Goal: Contribute content

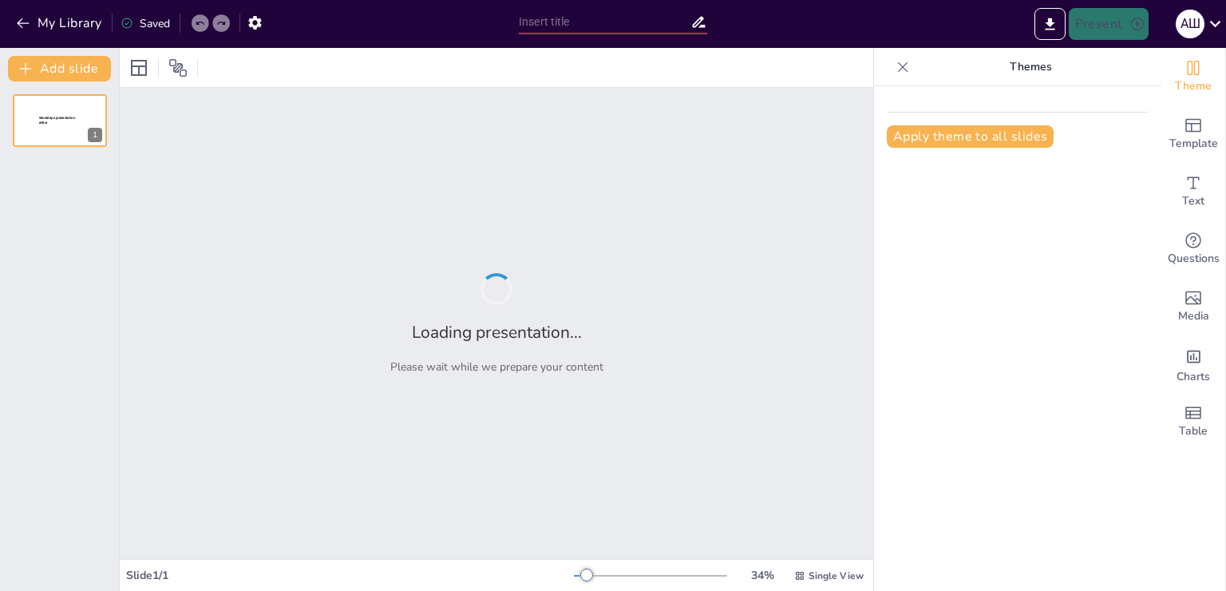
type input "10 образов России: от балалаек до [GEOGRAPHIC_DATA]"
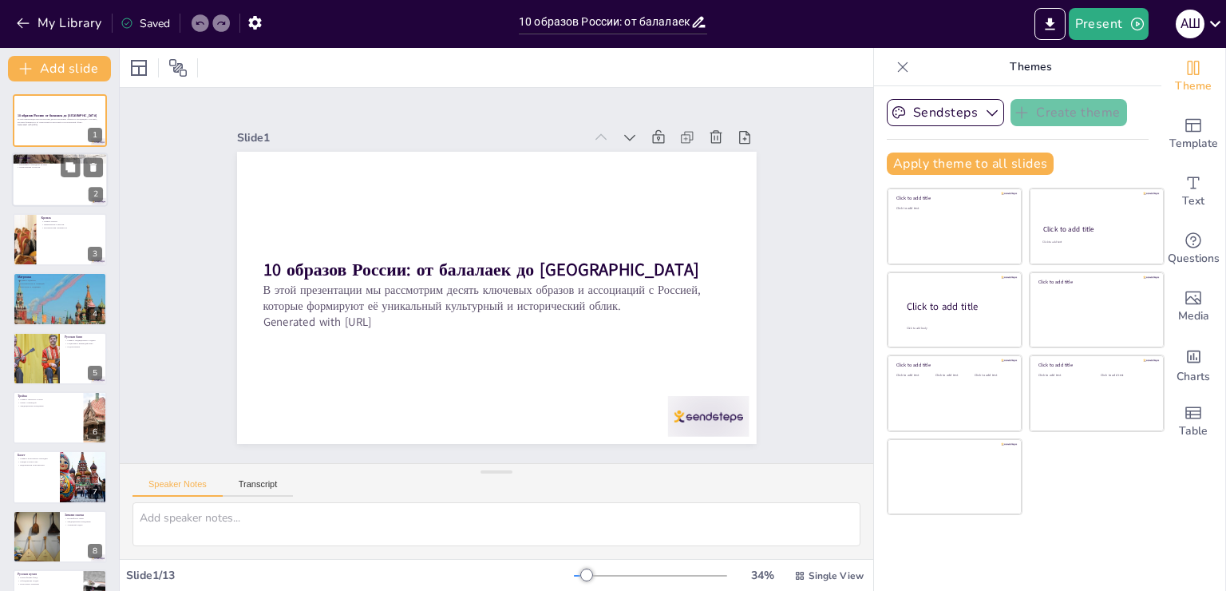
click at [19, 168] on div at bounding box center [60, 180] width 96 height 54
type textarea "Loremipsu dolorsit ametco adipisci elitsed doeiusmo temporin, utlaboreetd magna…"
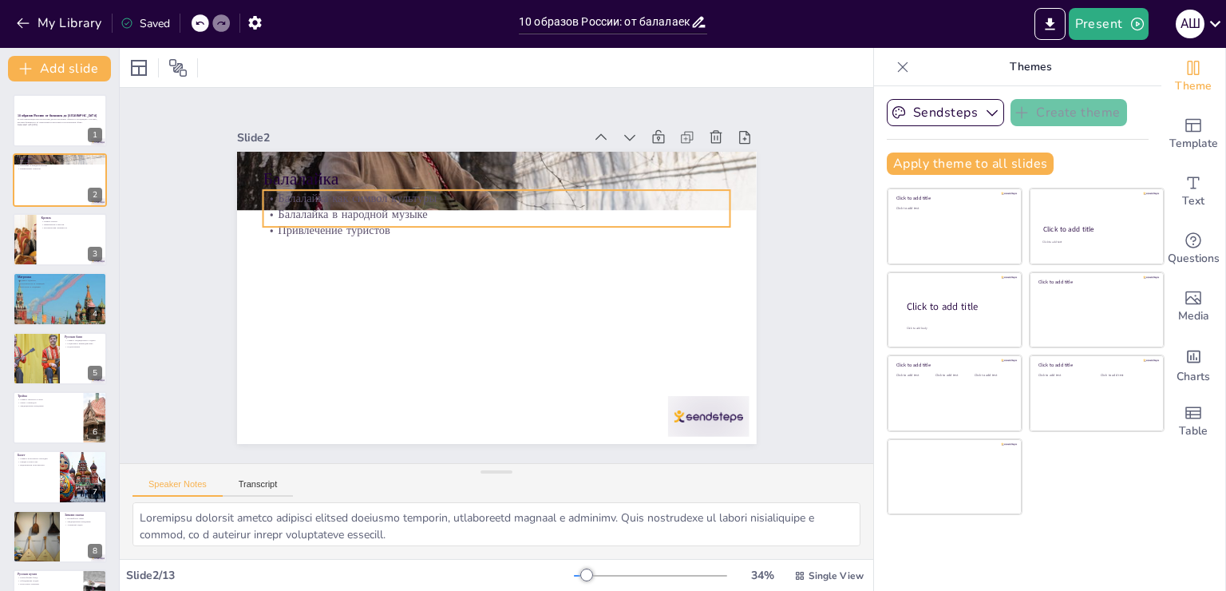
click at [384, 228] on p "Привлечение туристов" at bounding box center [501, 230] width 466 height 65
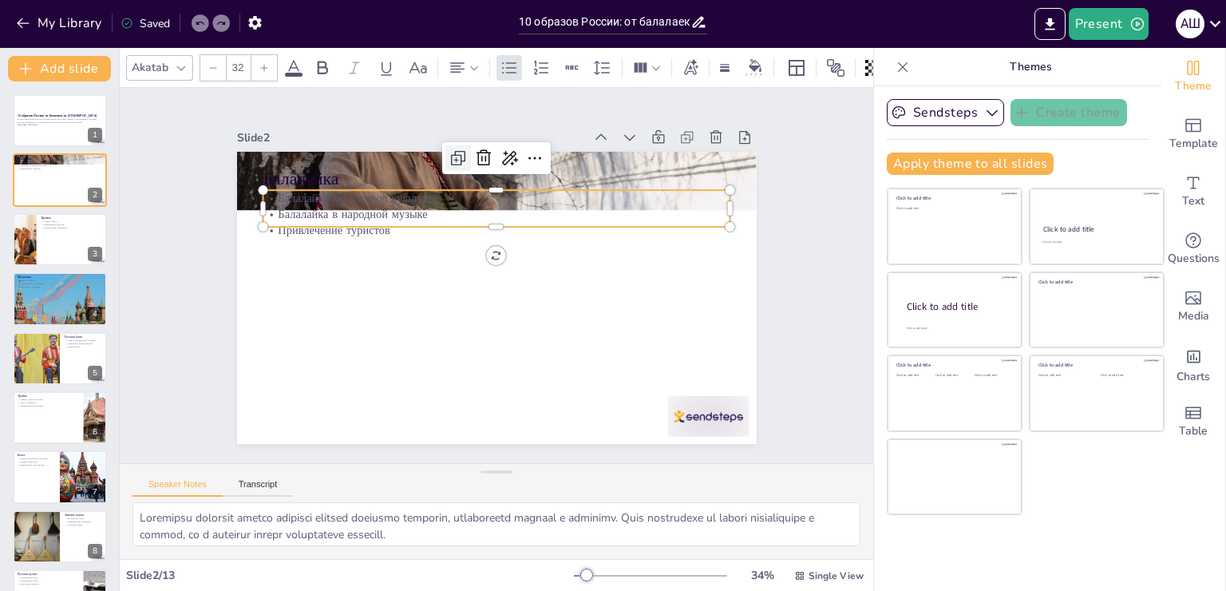
click at [449, 154] on icon at bounding box center [458, 157] width 19 height 19
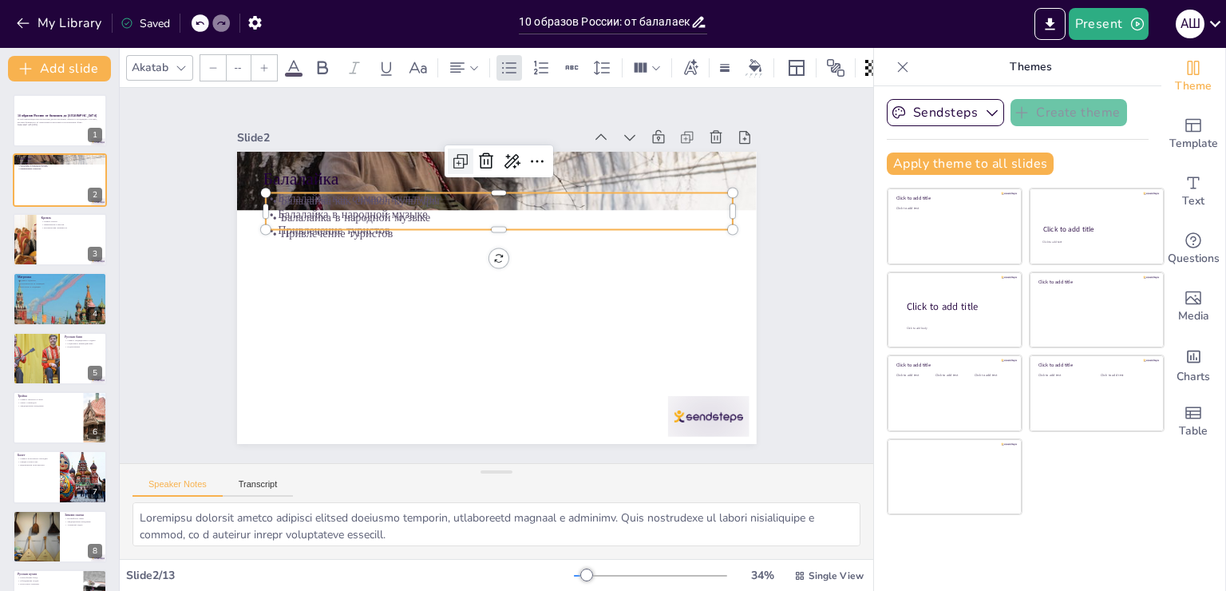
type input "32"
click at [528, 152] on icon at bounding box center [537, 161] width 19 height 19
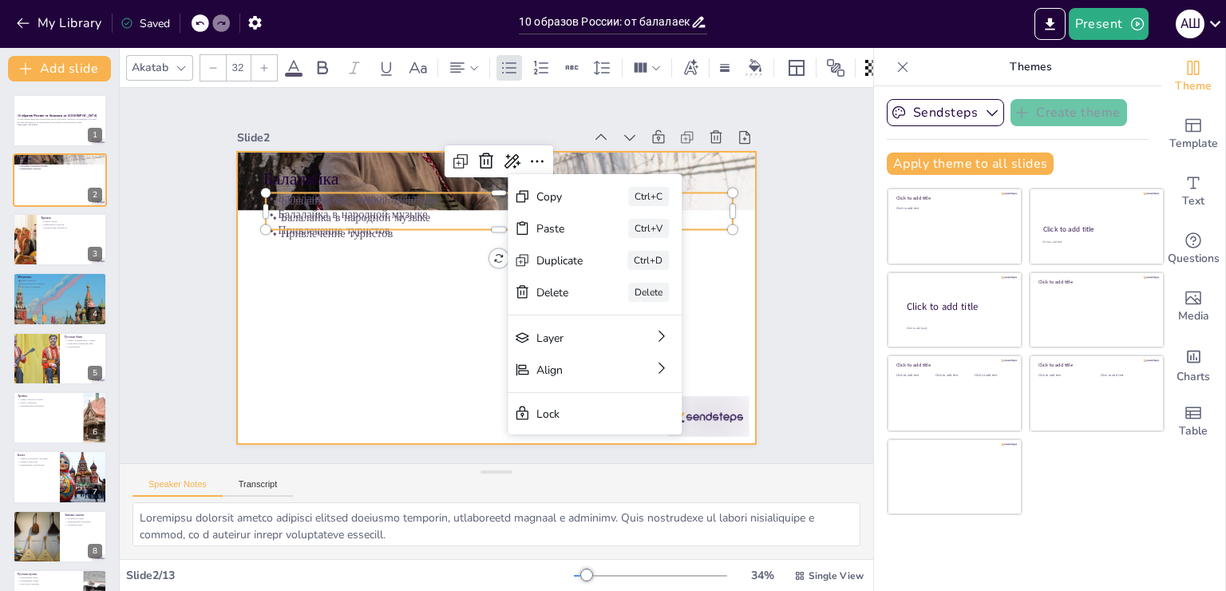
click at [358, 351] on div at bounding box center [493, 297] width 547 height 345
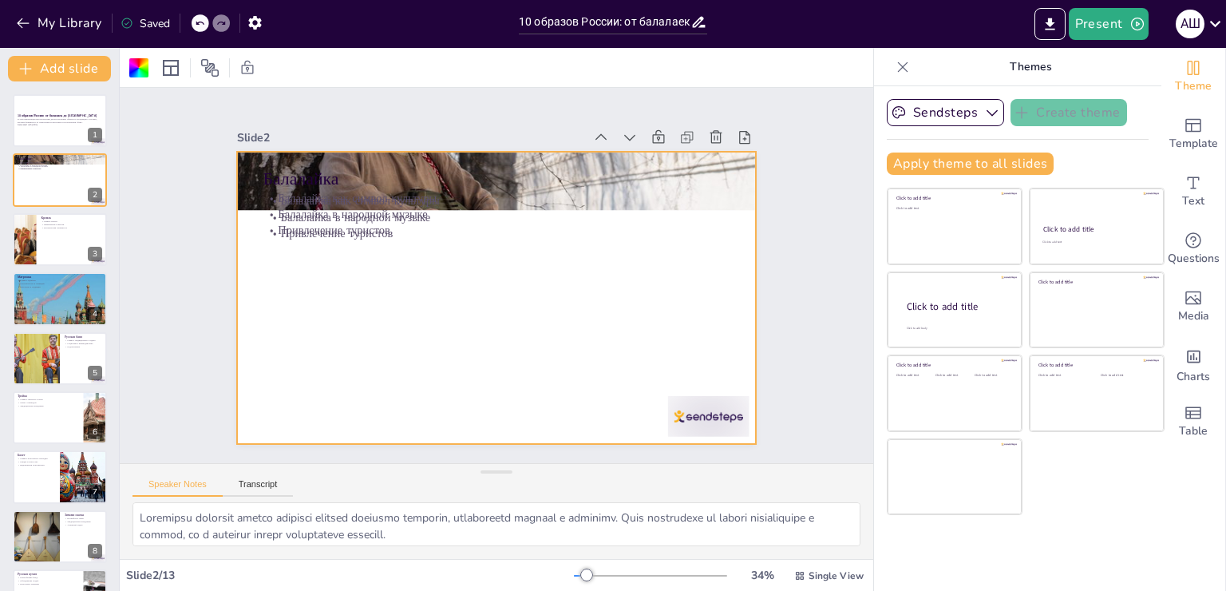
click at [94, 385] on div "10 образов России: от балалаек до [GEOGRAPHIC_DATA] В этой презентации мы рассм…" at bounding box center [59, 476] width 119 height 765
click at [66, 375] on div at bounding box center [60, 358] width 96 height 54
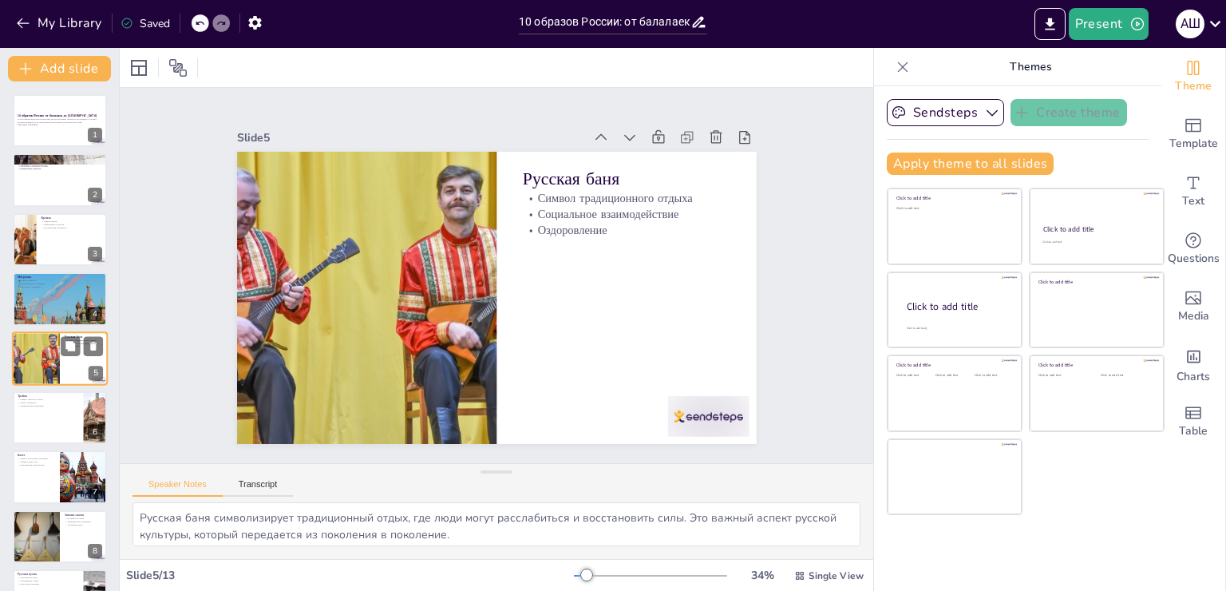
scroll to position [22, 0]
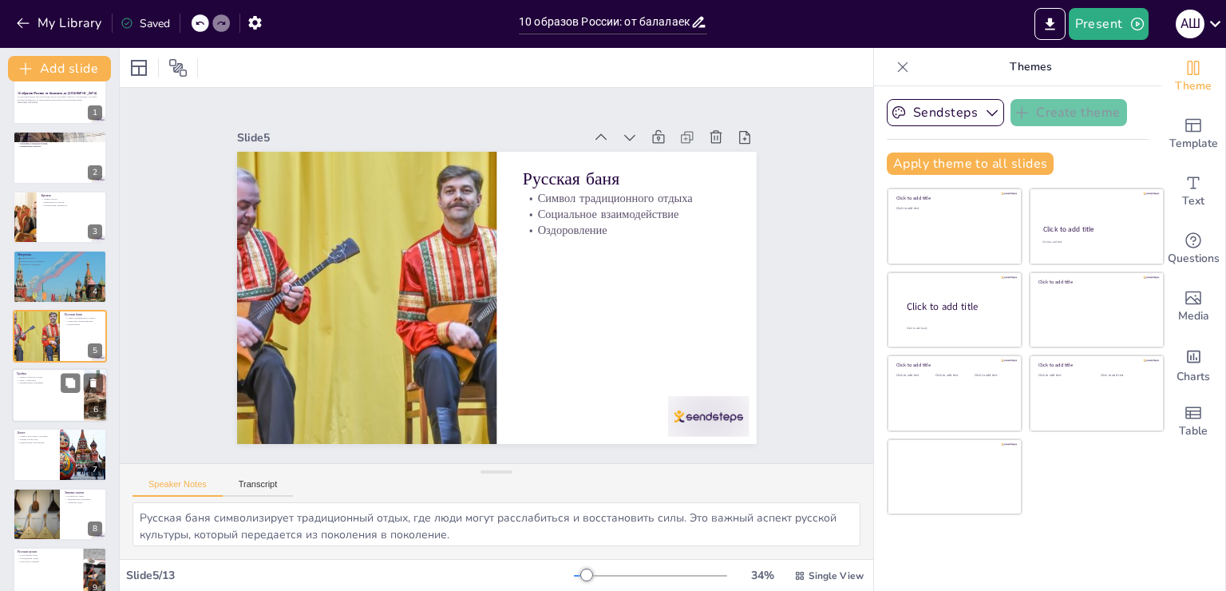
click at [30, 386] on div at bounding box center [60, 395] width 96 height 54
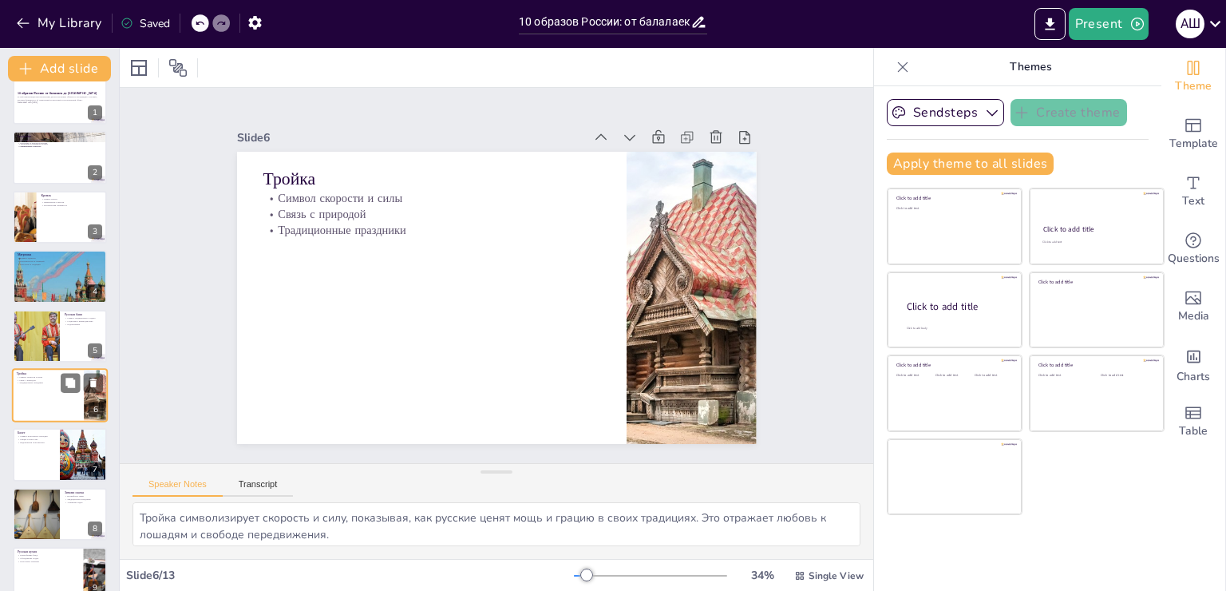
scroll to position [81, 0]
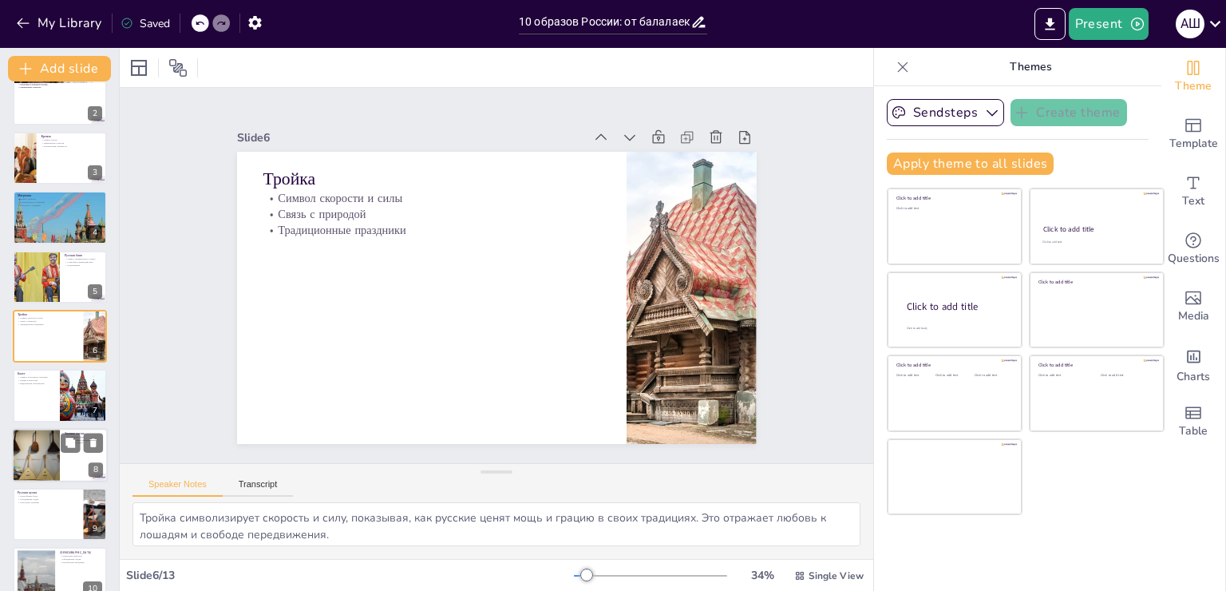
click at [33, 450] on div at bounding box center [35, 455] width 63 height 54
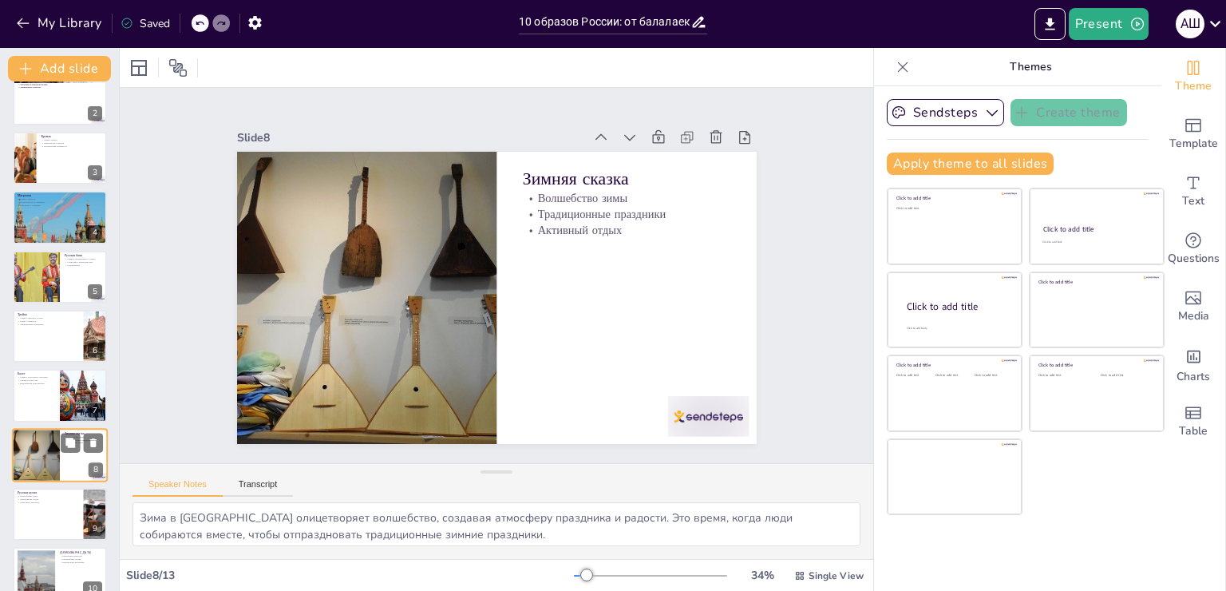
scroll to position [200, 0]
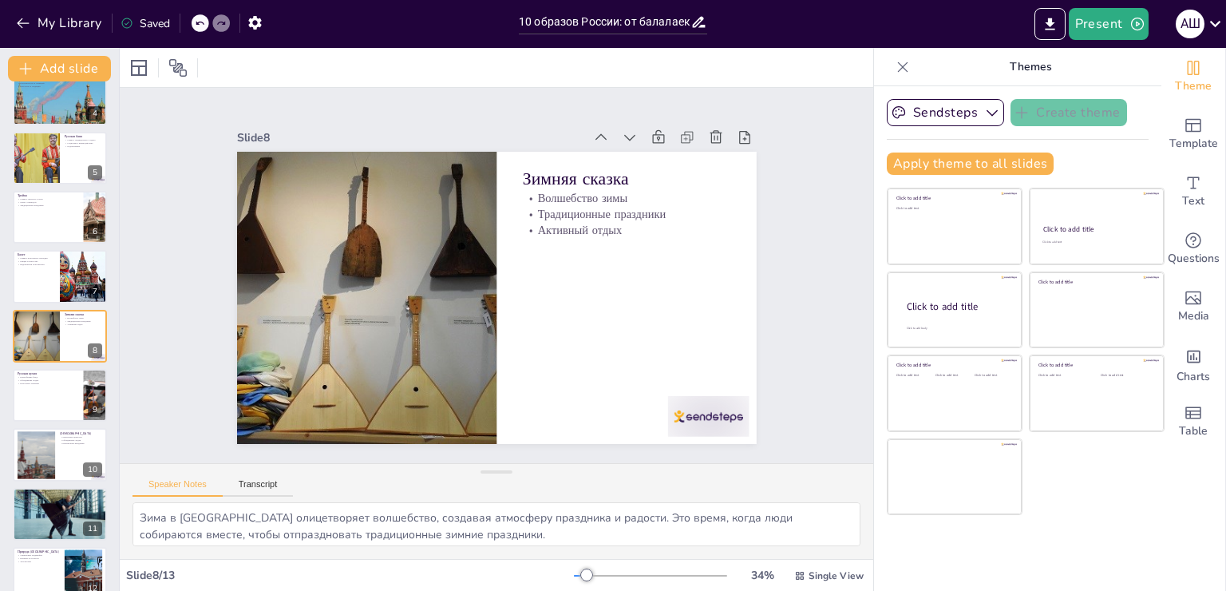
click at [37, 483] on div "10 образов России: от балалаек до [GEOGRAPHIC_DATA] В этой презентации мы рассм…" at bounding box center [59, 276] width 119 height 765
click at [37, 484] on div "10 образов России: от балалаек до [GEOGRAPHIC_DATA] В этой презентации мы рассм…" at bounding box center [59, 276] width 119 height 765
click at [64, 492] on button at bounding box center [70, 501] width 19 height 19
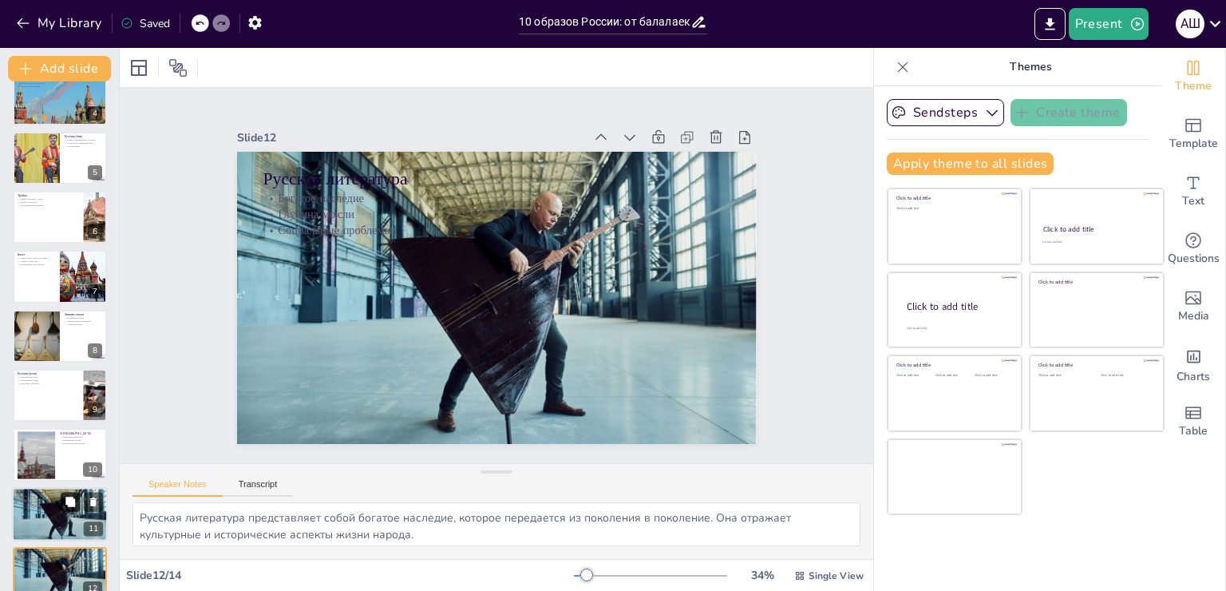
scroll to position [341, 0]
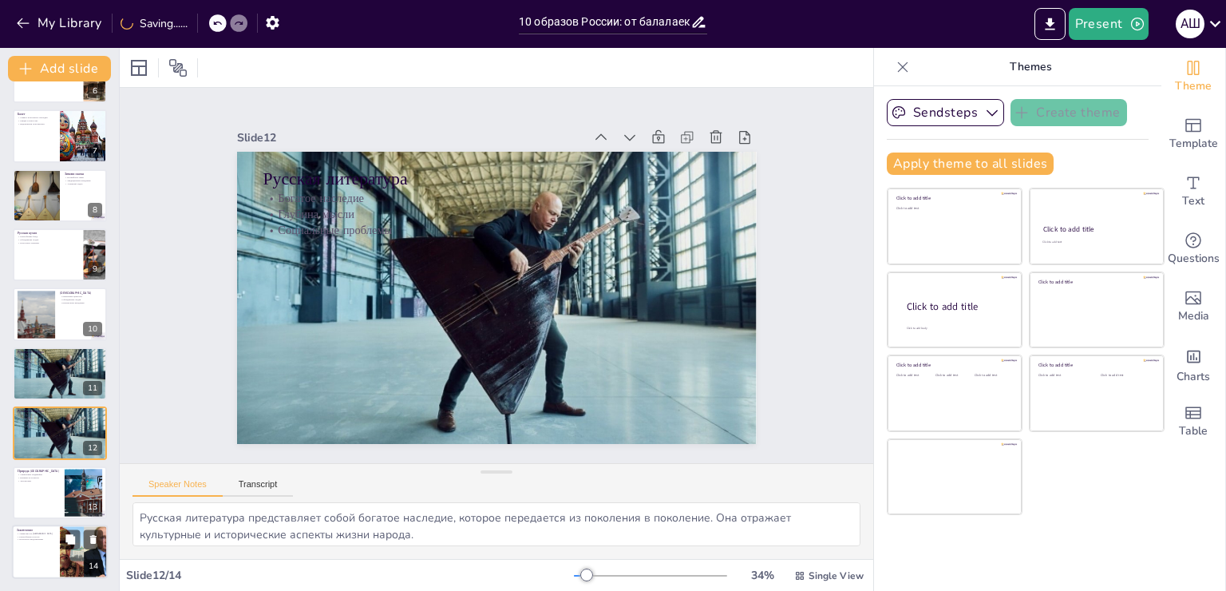
click at [40, 532] on p "Уникальность [GEOGRAPHIC_DATA]" at bounding box center [36, 533] width 38 height 3
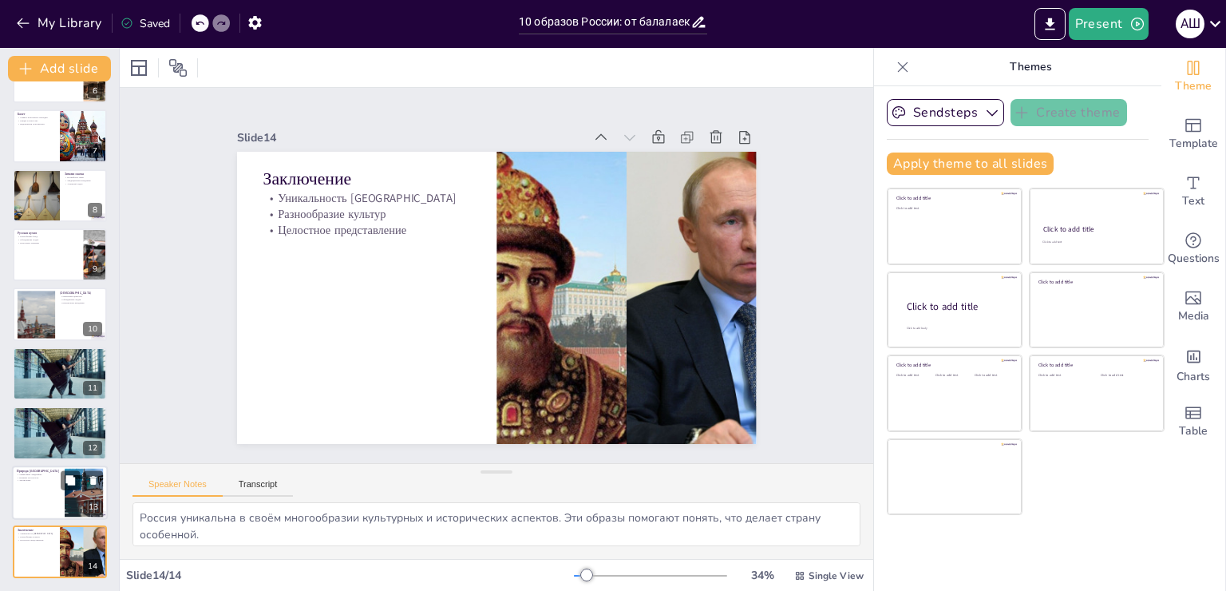
click at [32, 480] on div at bounding box center [60, 492] width 96 height 54
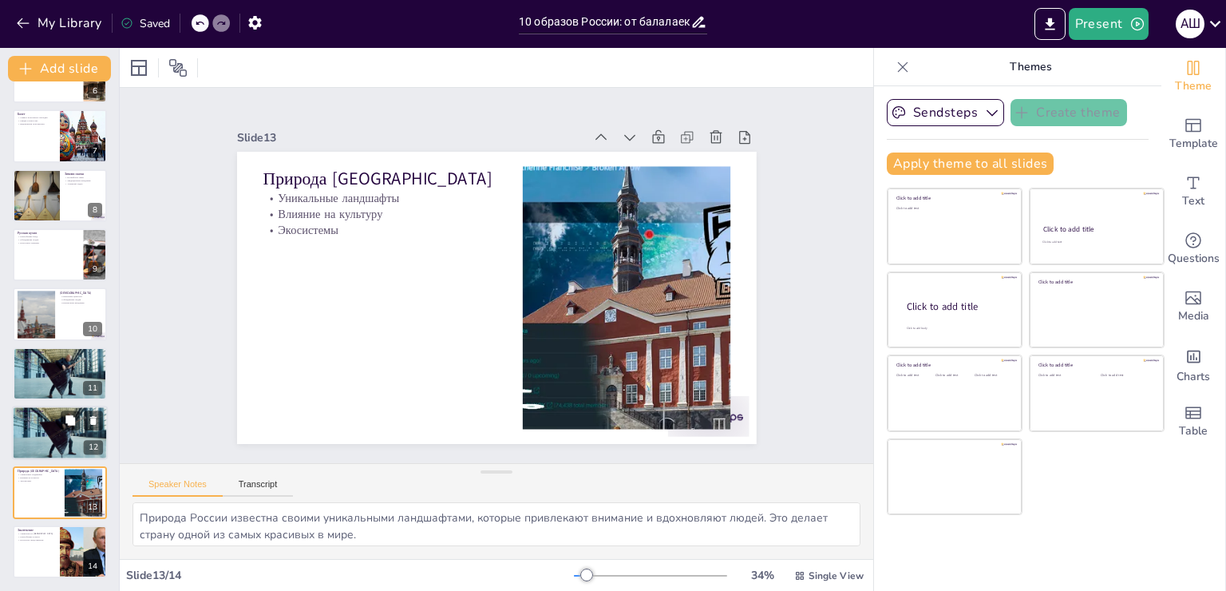
click at [38, 453] on div at bounding box center [60, 433] width 96 height 64
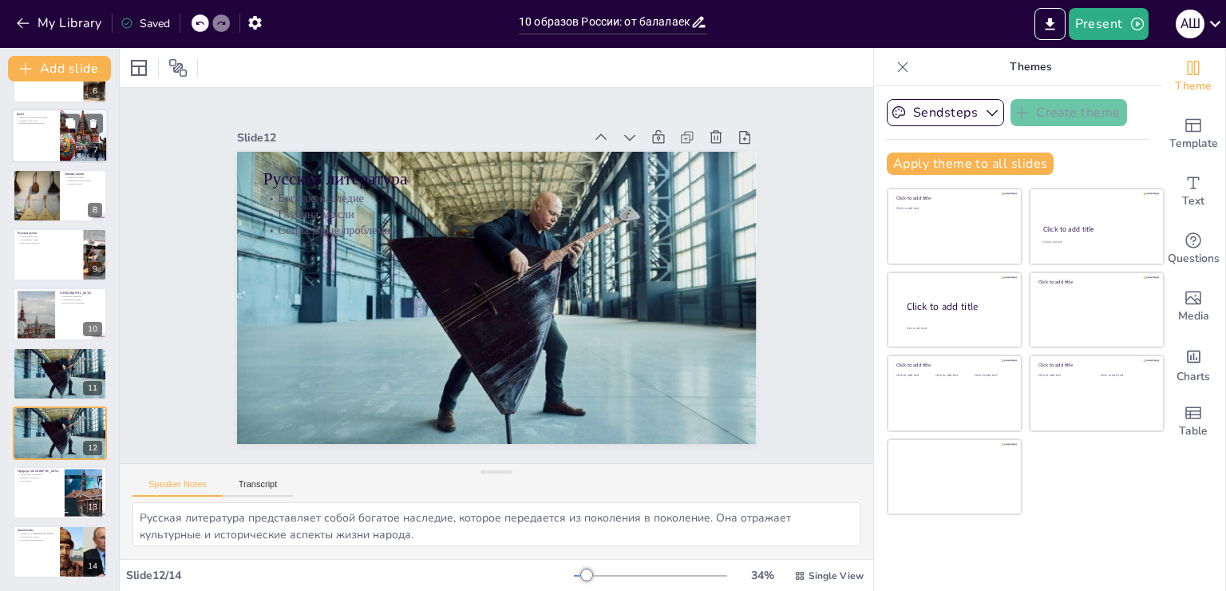
click at [14, 128] on div at bounding box center [60, 136] width 96 height 54
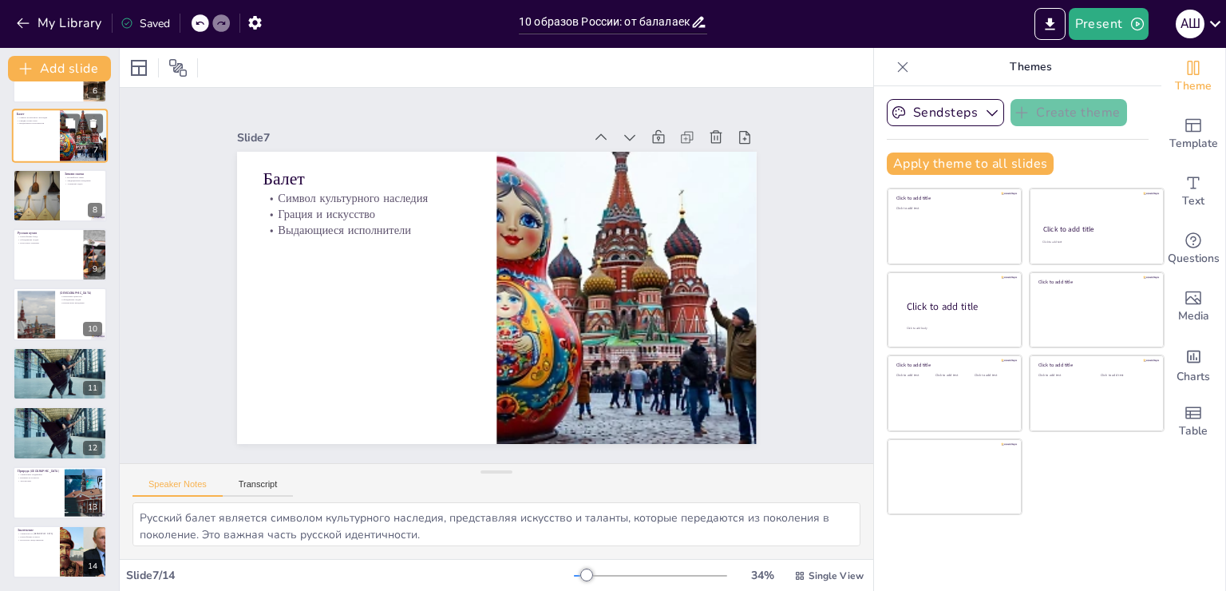
scroll to position [140, 0]
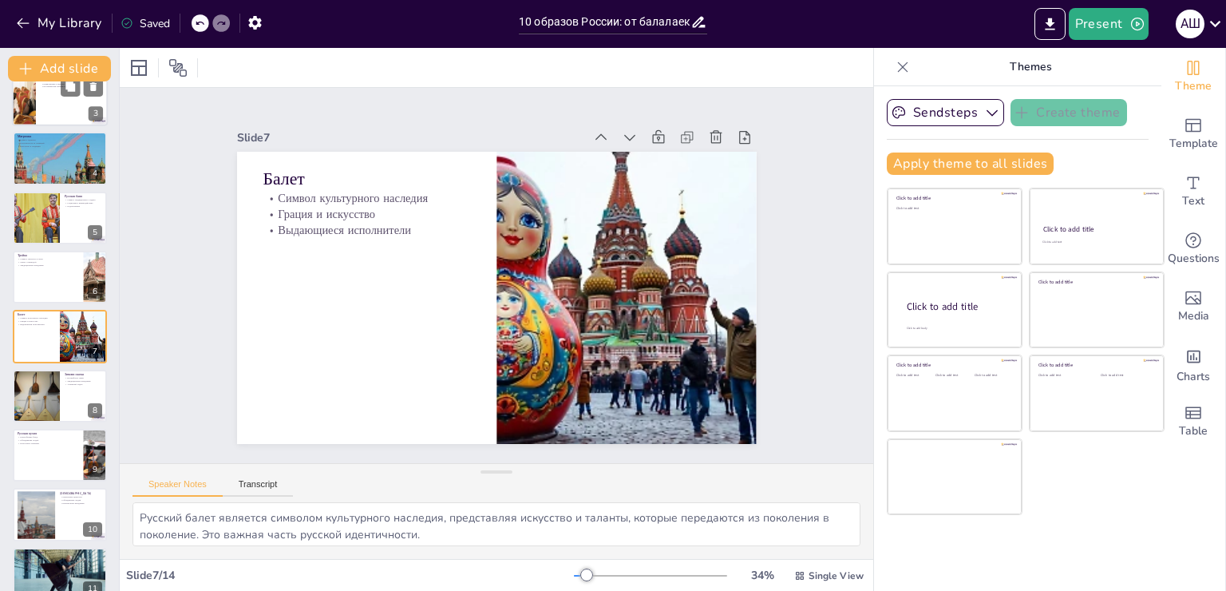
click at [26, 100] on div at bounding box center [23, 99] width 81 height 54
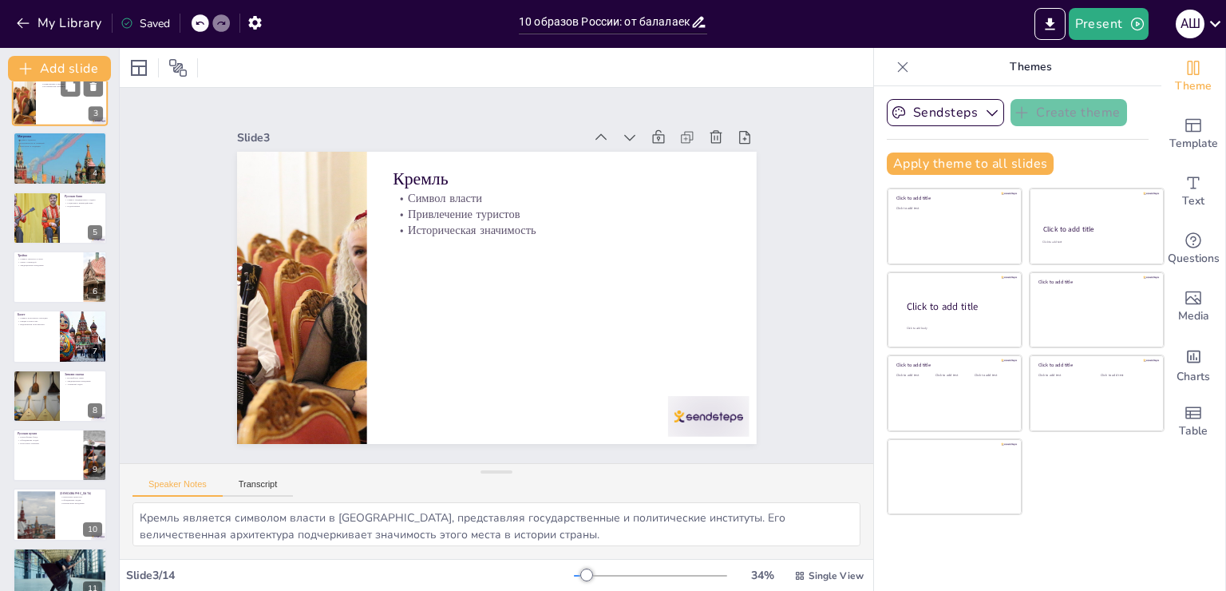
scroll to position [0, 0]
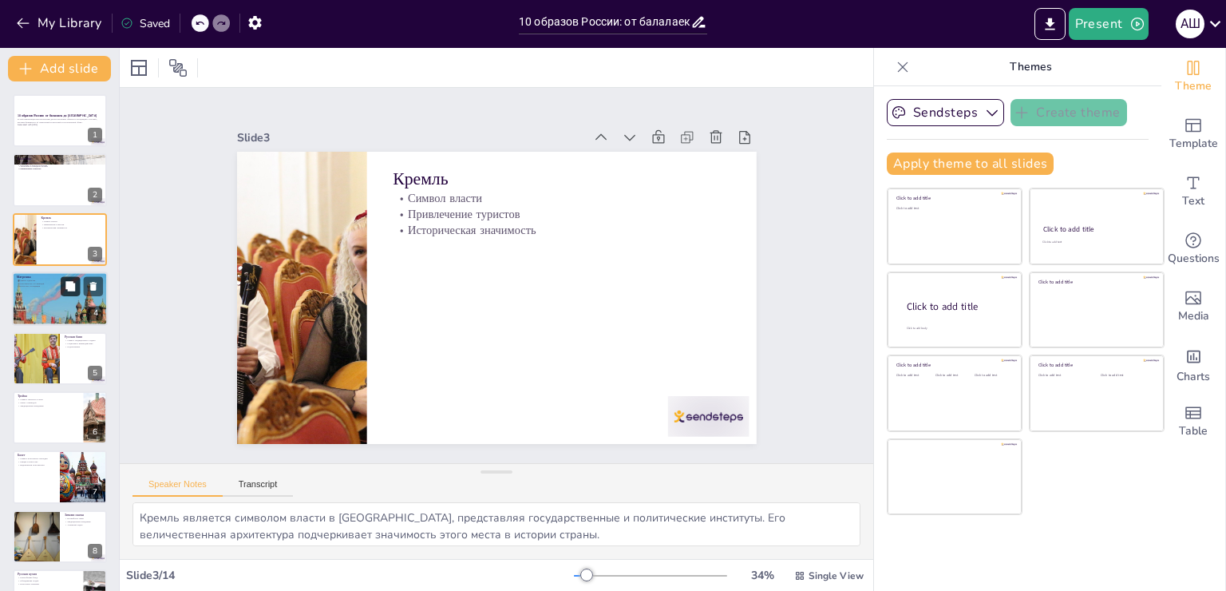
click at [70, 294] on button at bounding box center [70, 286] width 19 height 19
type textarea "Матрешка символизирует единство и семейные ценности, показывая, как важны связи…"
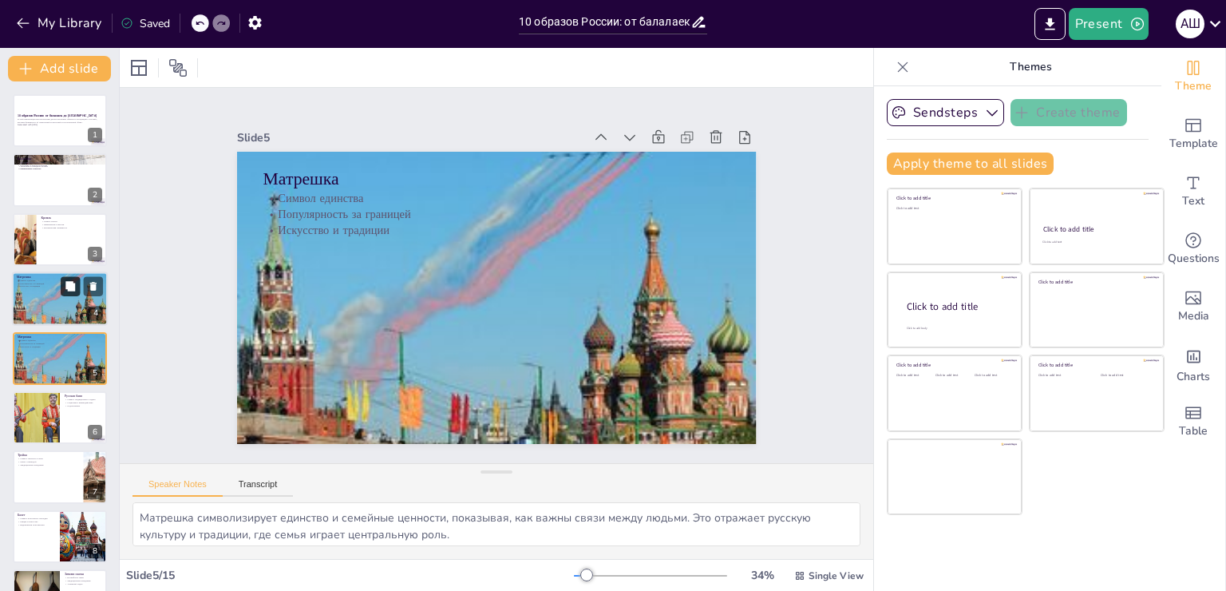
scroll to position [22, 0]
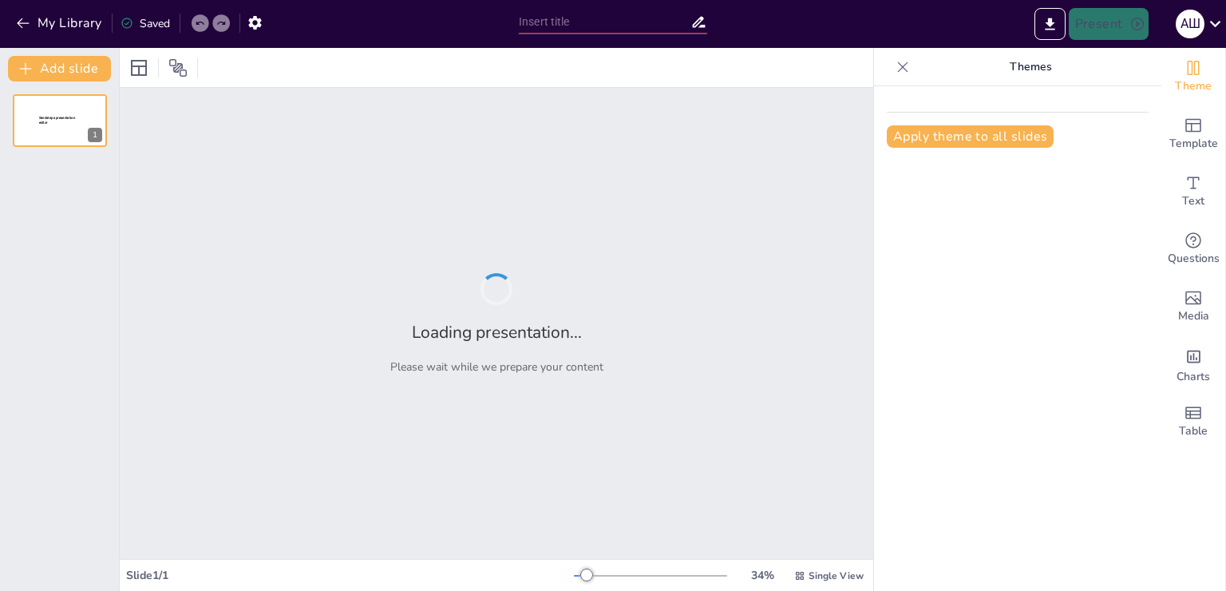
type input "Ассоциации с Россией: Обзор 10 Основных Символов"
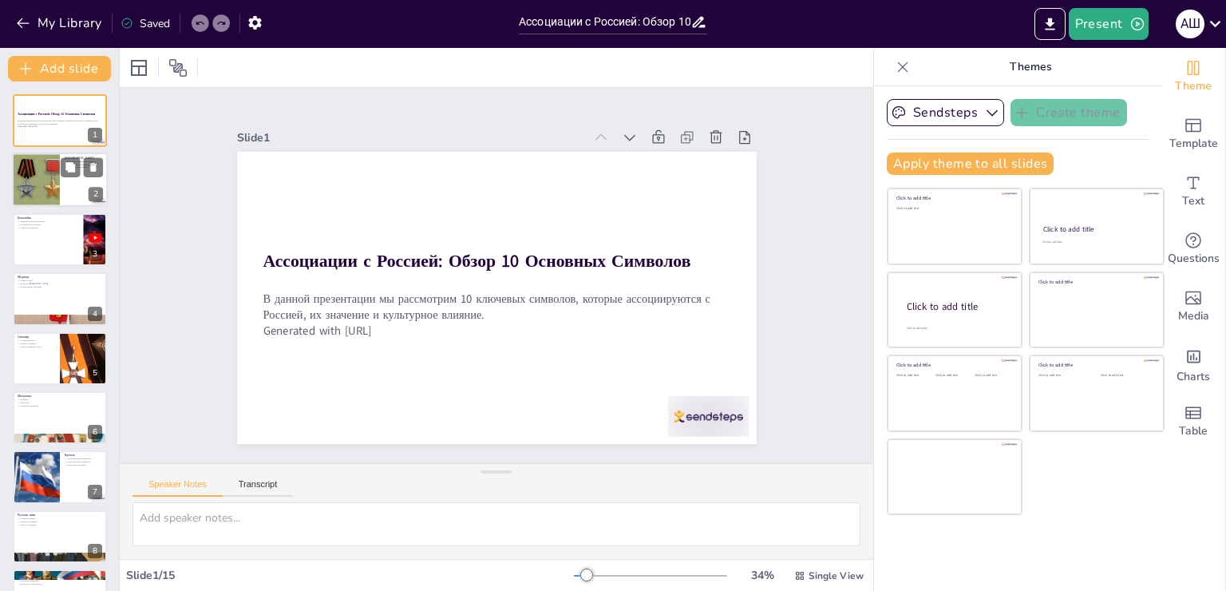
click at [75, 176] on div at bounding box center [60, 180] width 96 height 54
type textarea "Красная площадь олицетворяет не только историческую значимость, но и культурное…"
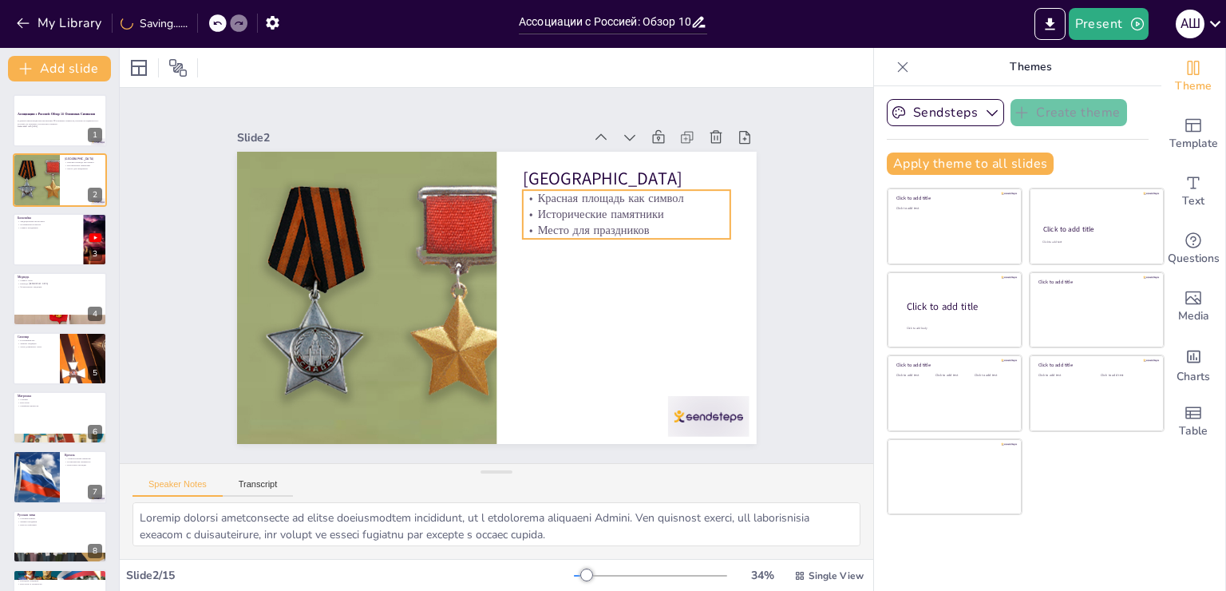
click at [599, 227] on p "Место для праздников" at bounding box center [630, 244] width 208 height 38
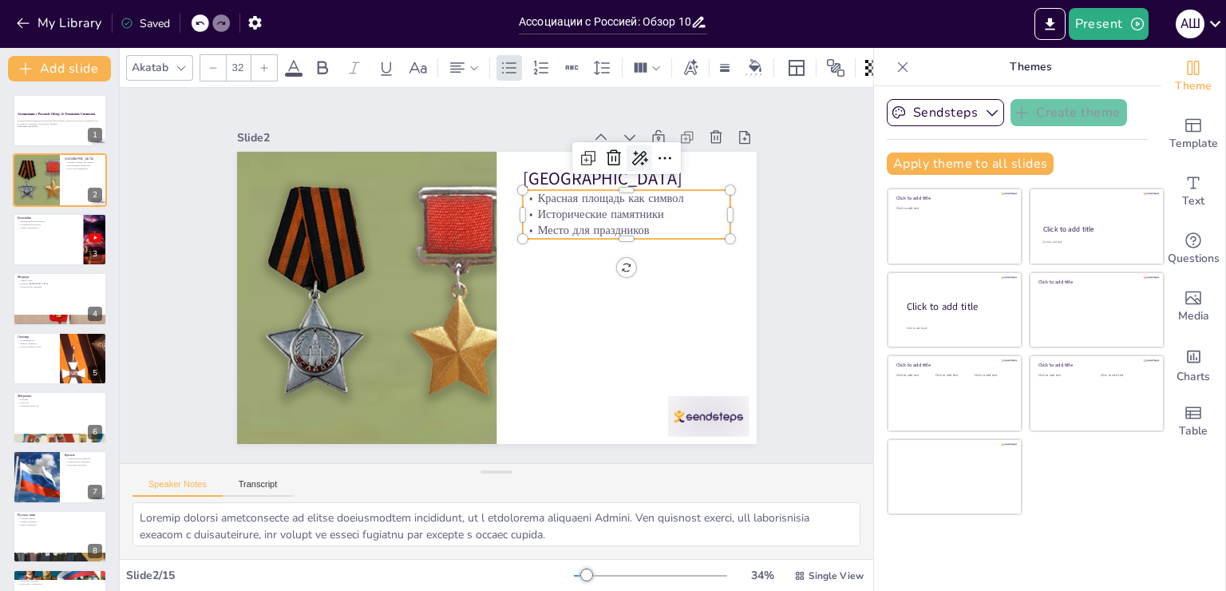
click at [630, 148] on icon at bounding box center [639, 157] width 19 height 19
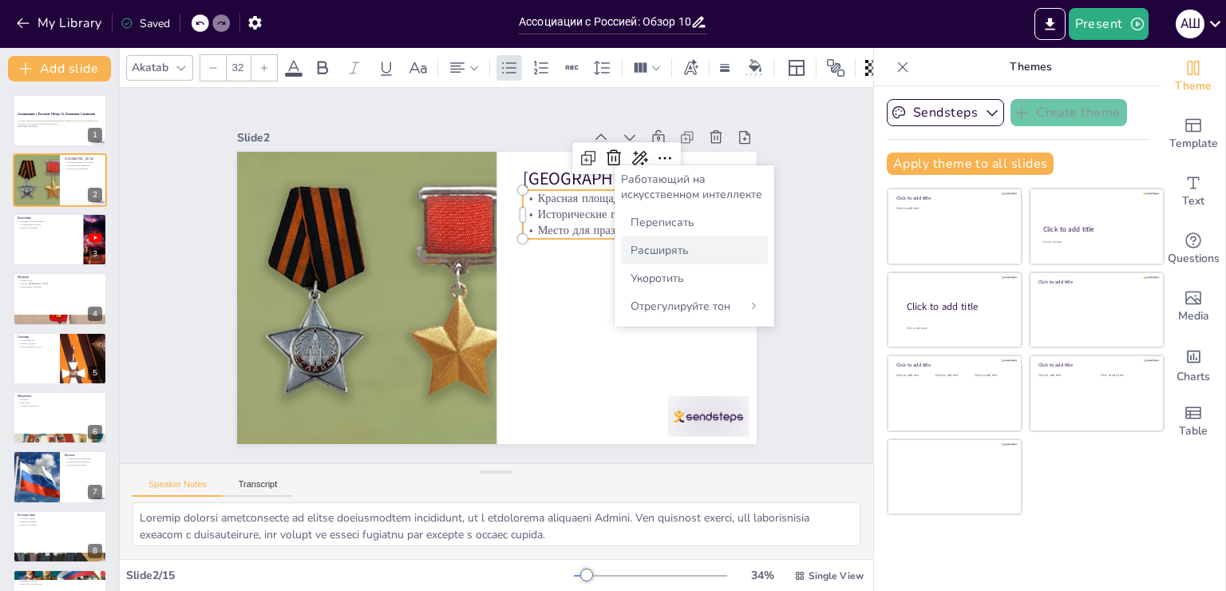
click at [680, 243] on ya-tr-span "Расширять" at bounding box center [659, 250] width 58 height 15
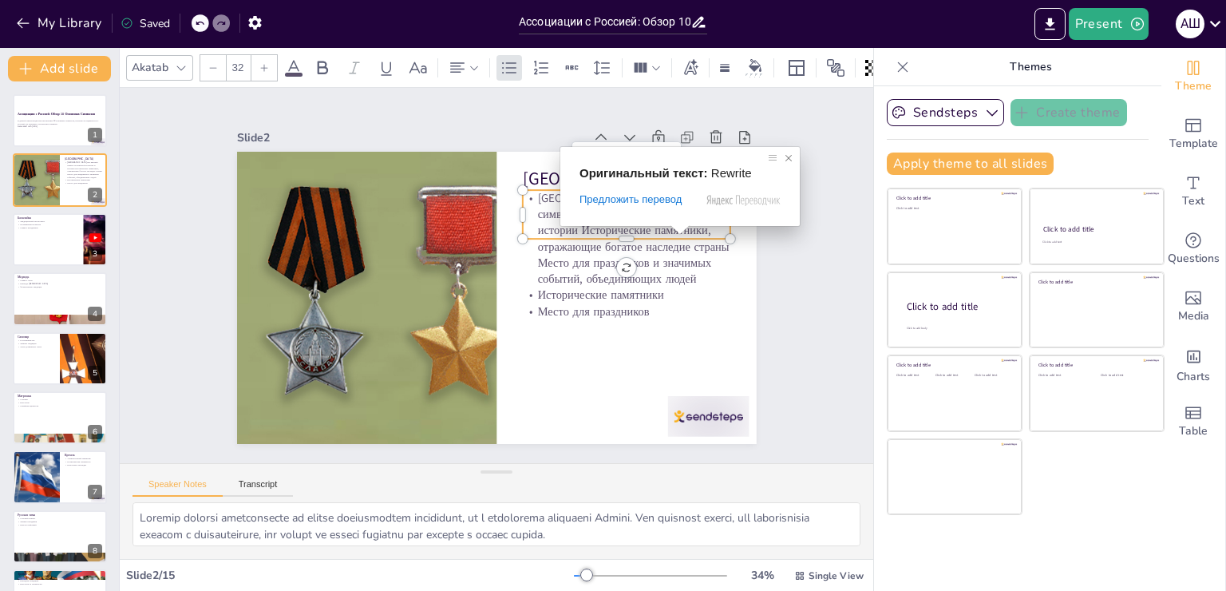
click at [788, 160] on span at bounding box center [789, 158] width 16 height 16
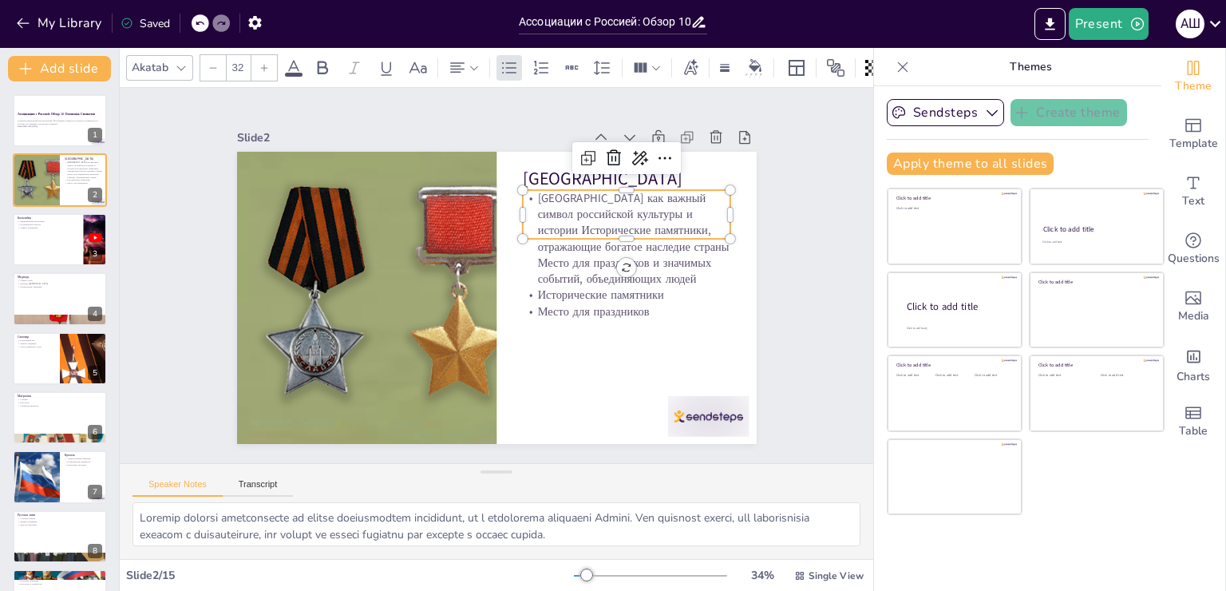
click at [645, 294] on p "Исторические памятники" at bounding box center [624, 309] width 208 height 38
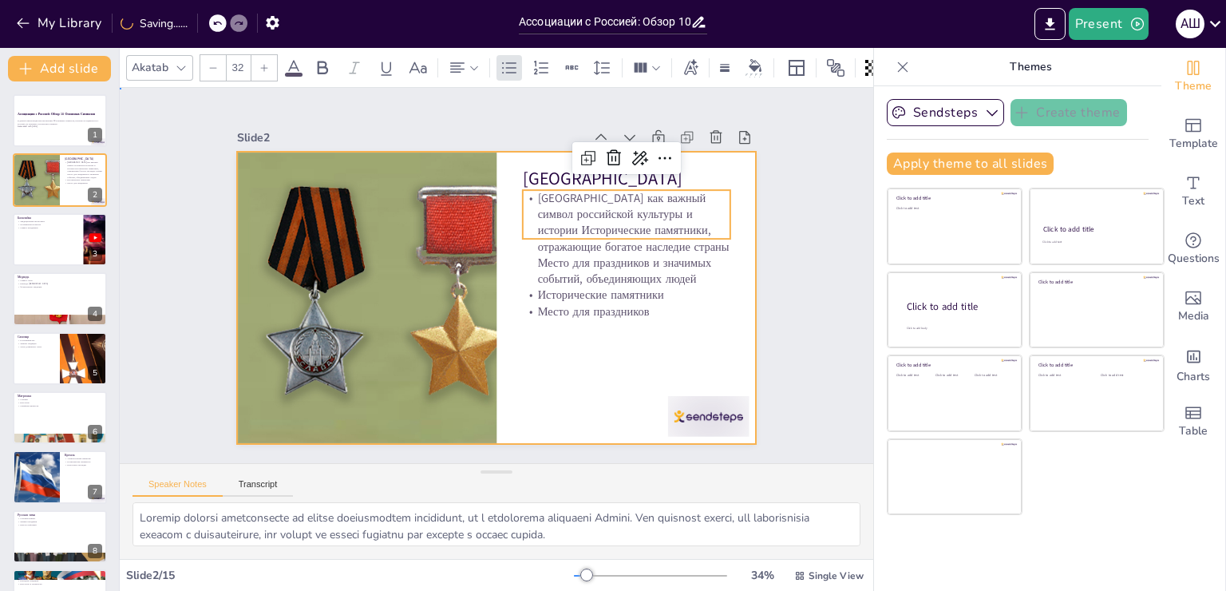
click at [578, 345] on div at bounding box center [497, 298] width 520 height 292
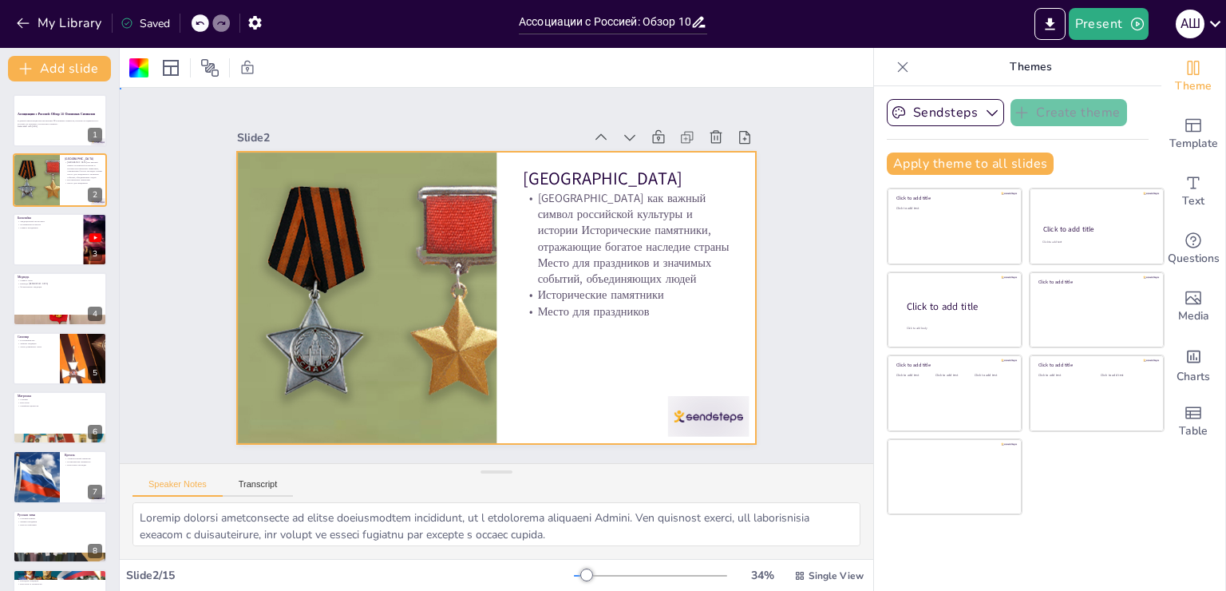
click at [535, 385] on div at bounding box center [497, 298] width 520 height 292
click at [536, 290] on p "Исторические памятники" at bounding box center [624, 309] width 208 height 38
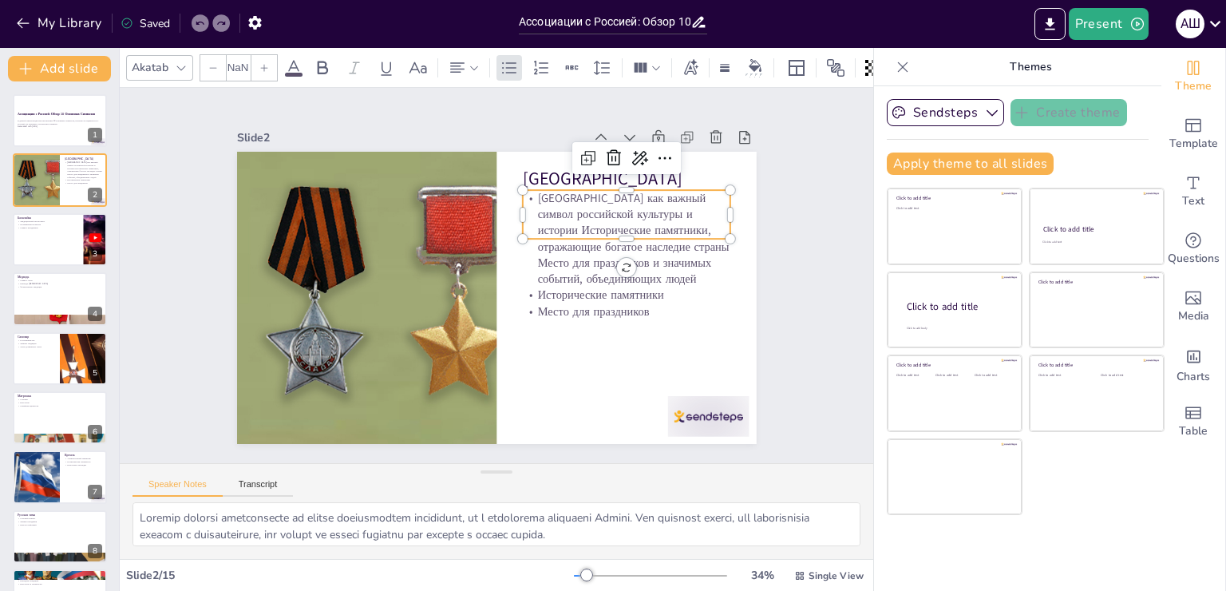
type input "32"
click at [536, 290] on p "Исторические памятники" at bounding box center [624, 309] width 208 height 38
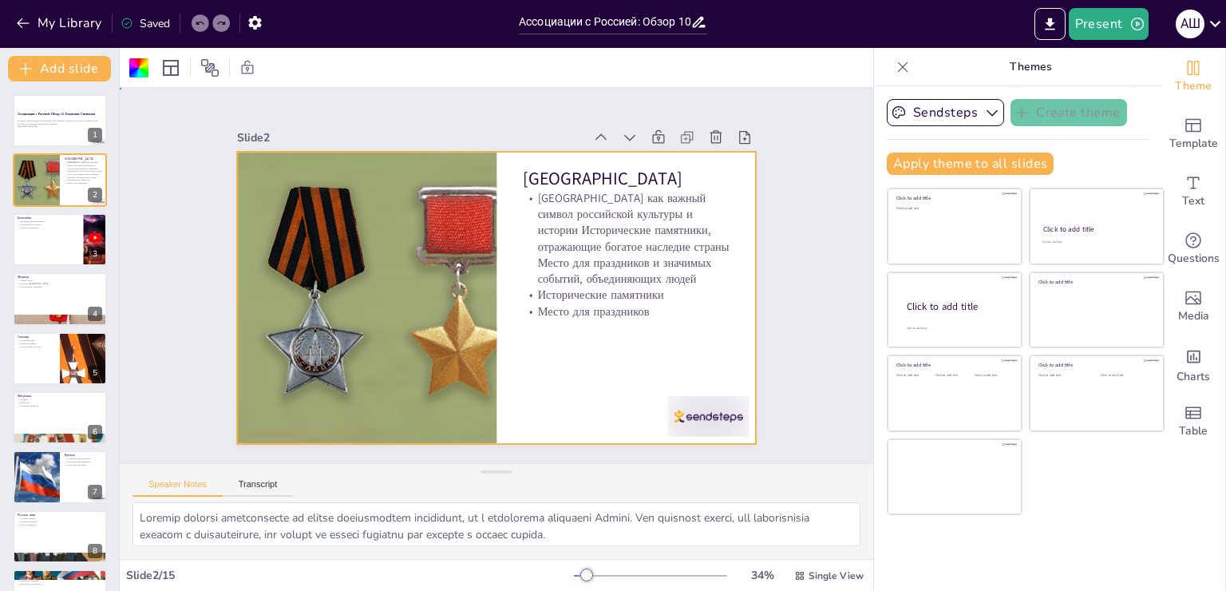
click at [563, 290] on p "Исторические памятники" at bounding box center [626, 295] width 207 height 16
click at [583, 310] on p "Место для праздников" at bounding box center [615, 337] width 207 height 59
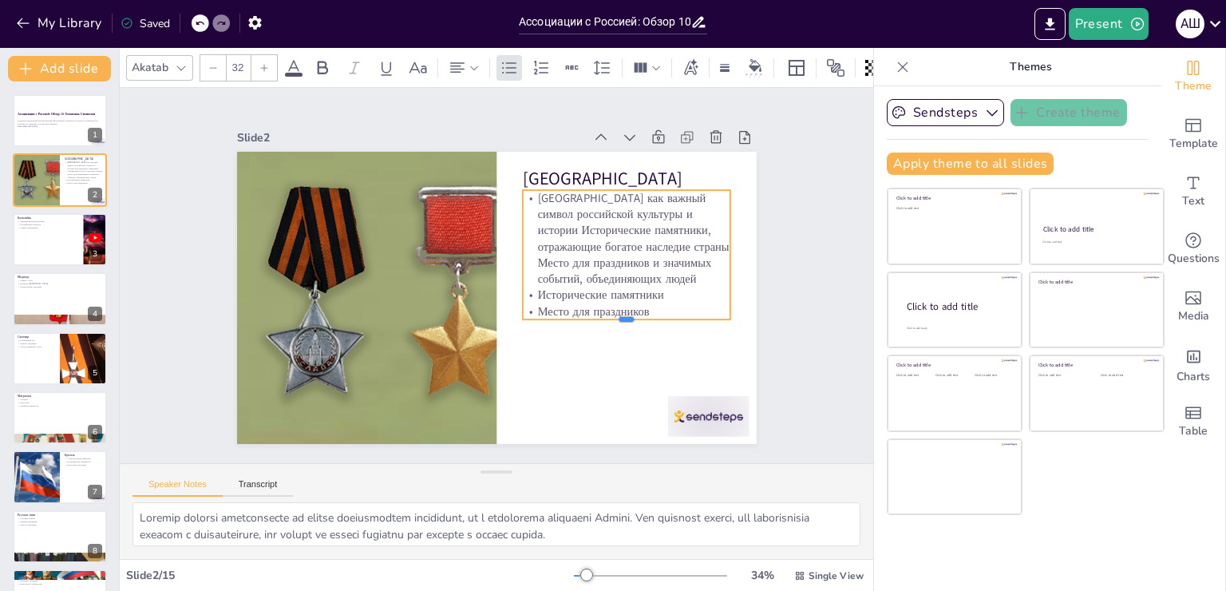
drag, startPoint x: 611, startPoint y: 237, endPoint x: 609, endPoint y: 271, distance: 34.4
click at [609, 271] on div "Красная площадь Красная площадь как важный символ российской культуры и истории…" at bounding box center [493, 297] width 547 height 345
click at [630, 148] on icon at bounding box center [639, 157] width 19 height 19
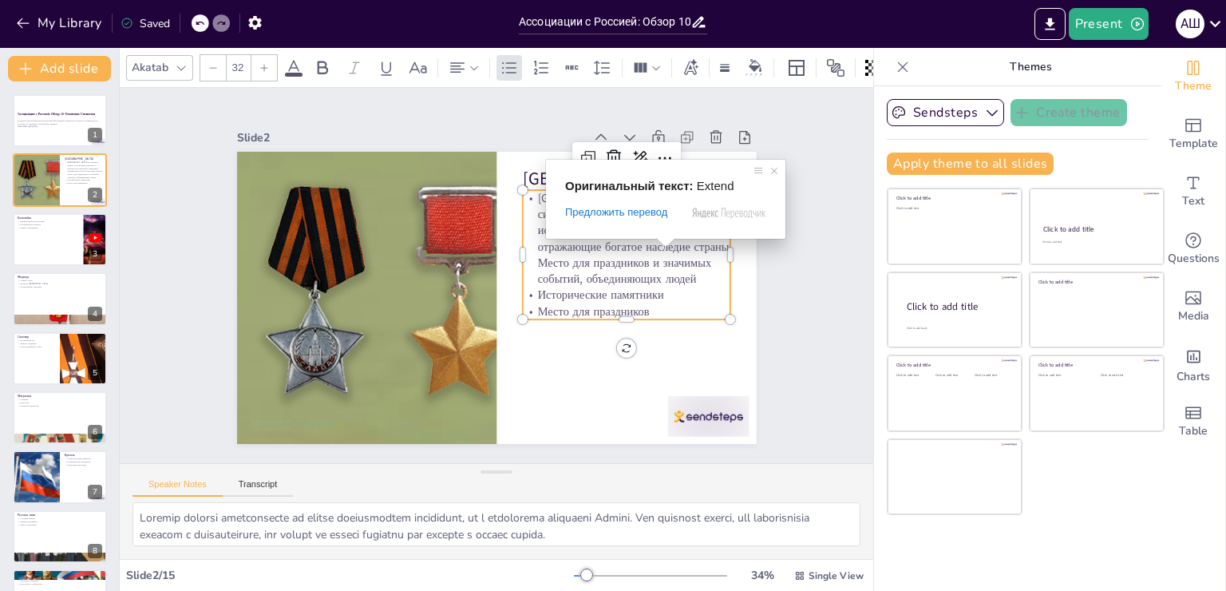
click at [674, 245] on span at bounding box center [665, 243] width 21 height 10
click at [775, 175] on span at bounding box center [774, 171] width 16 height 16
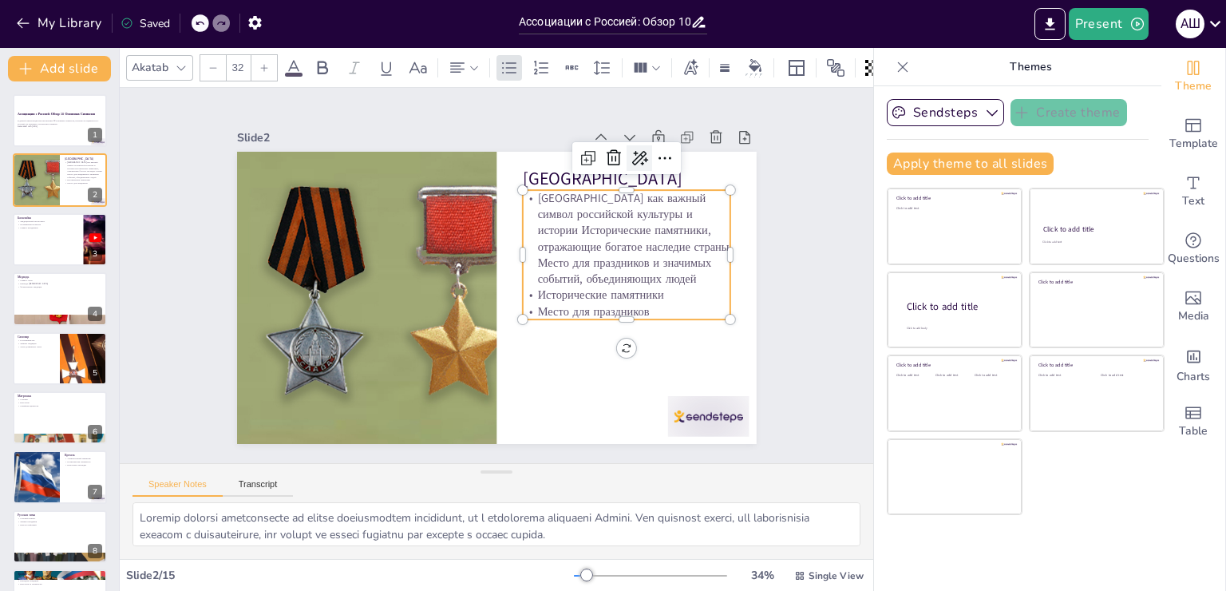
click at [640, 163] on icon at bounding box center [650, 173] width 21 height 21
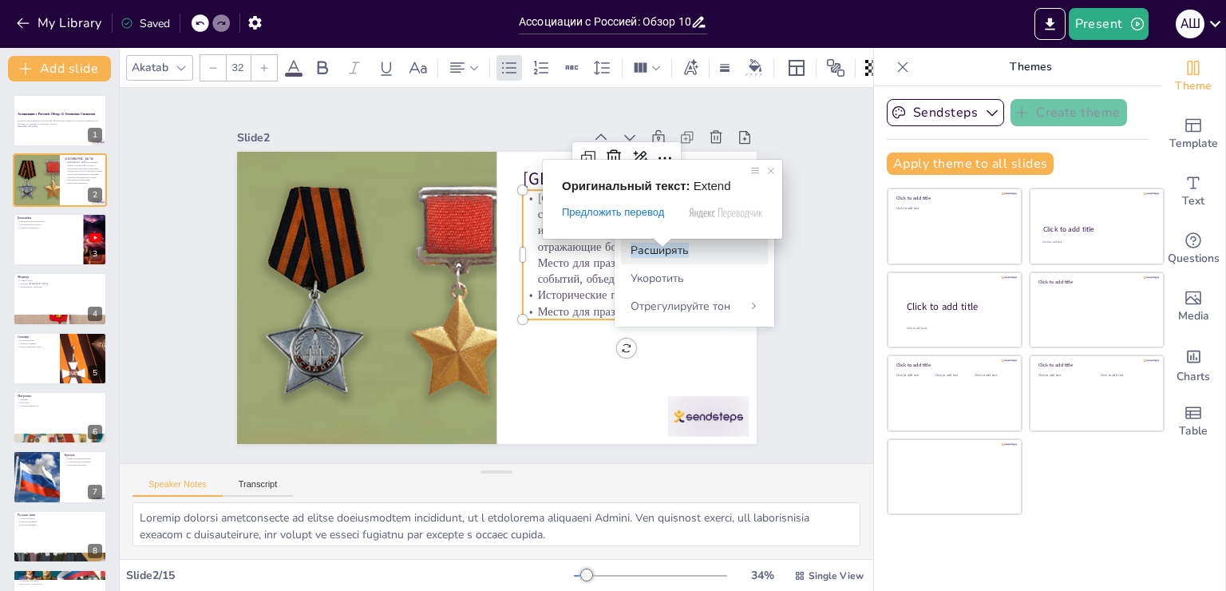
click at [662, 247] on span at bounding box center [662, 243] width 21 height 10
click at [771, 168] on span at bounding box center [771, 171] width 16 height 16
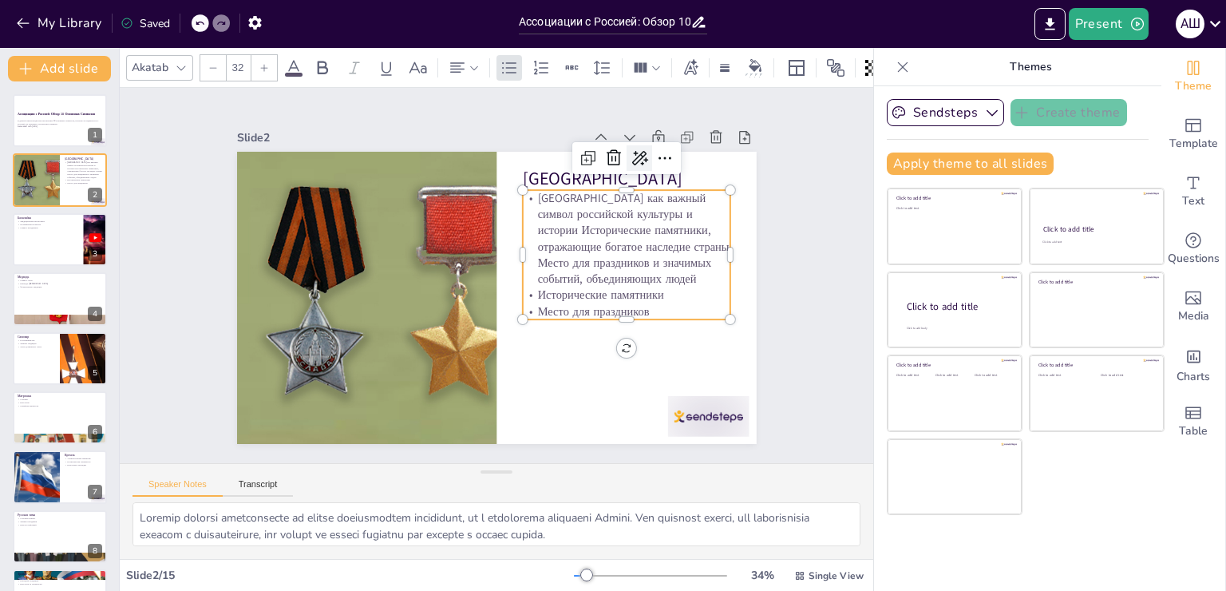
click at [662, 214] on icon at bounding box center [675, 227] width 26 height 26
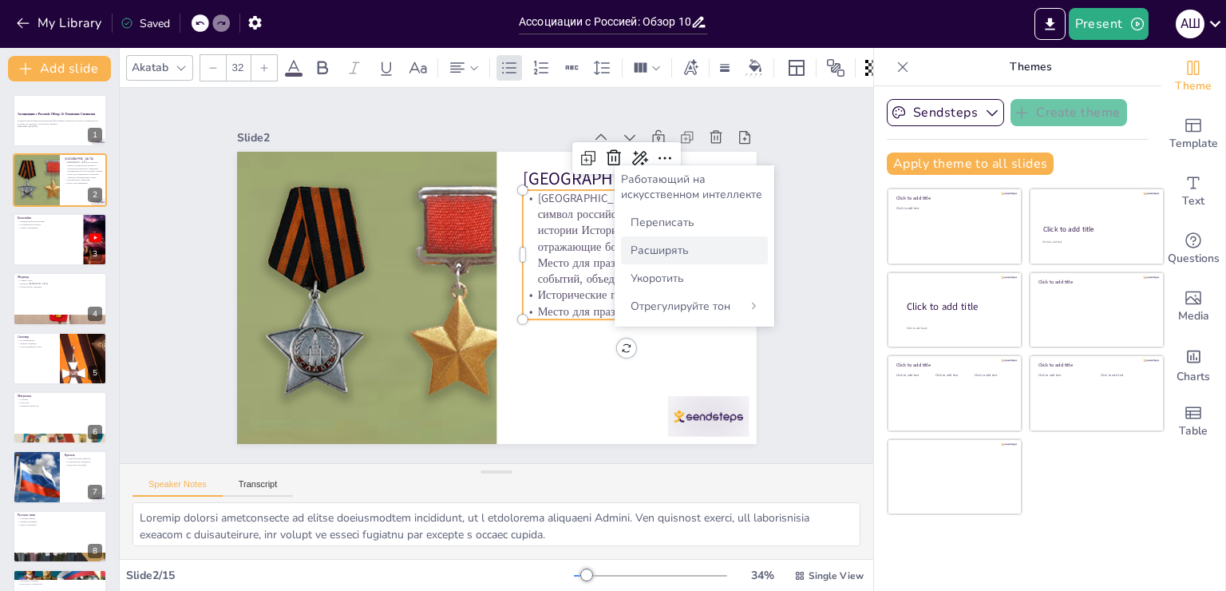
click at [654, 243] on ya-tr-span "Расширять" at bounding box center [659, 250] width 58 height 15
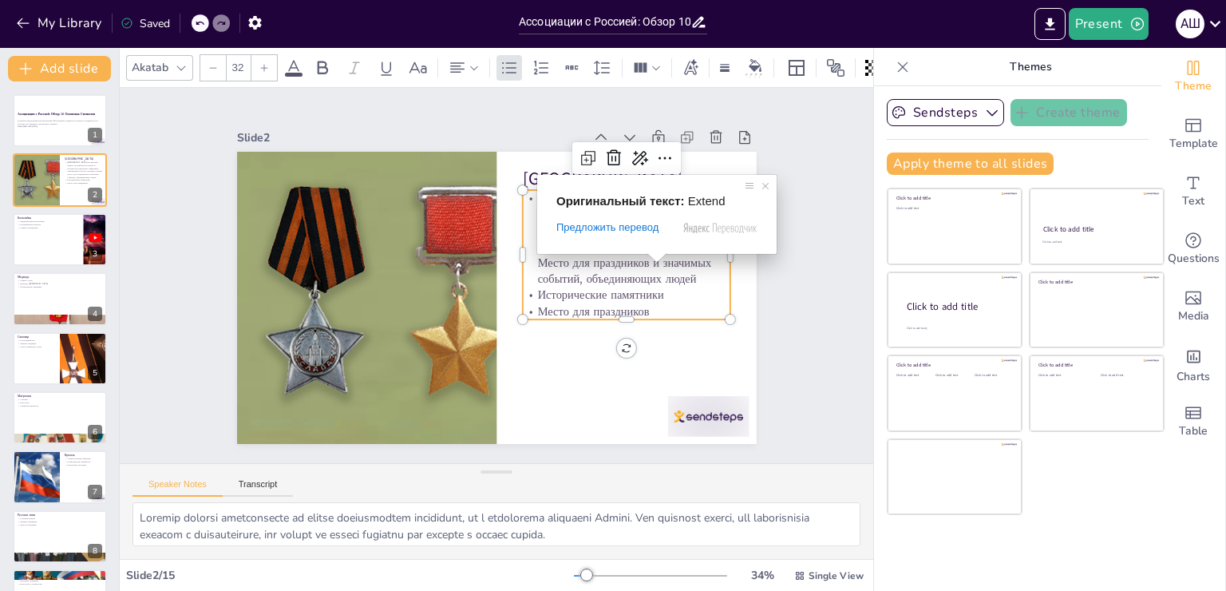
click at [657, 262] on span at bounding box center [656, 258] width 21 height 10
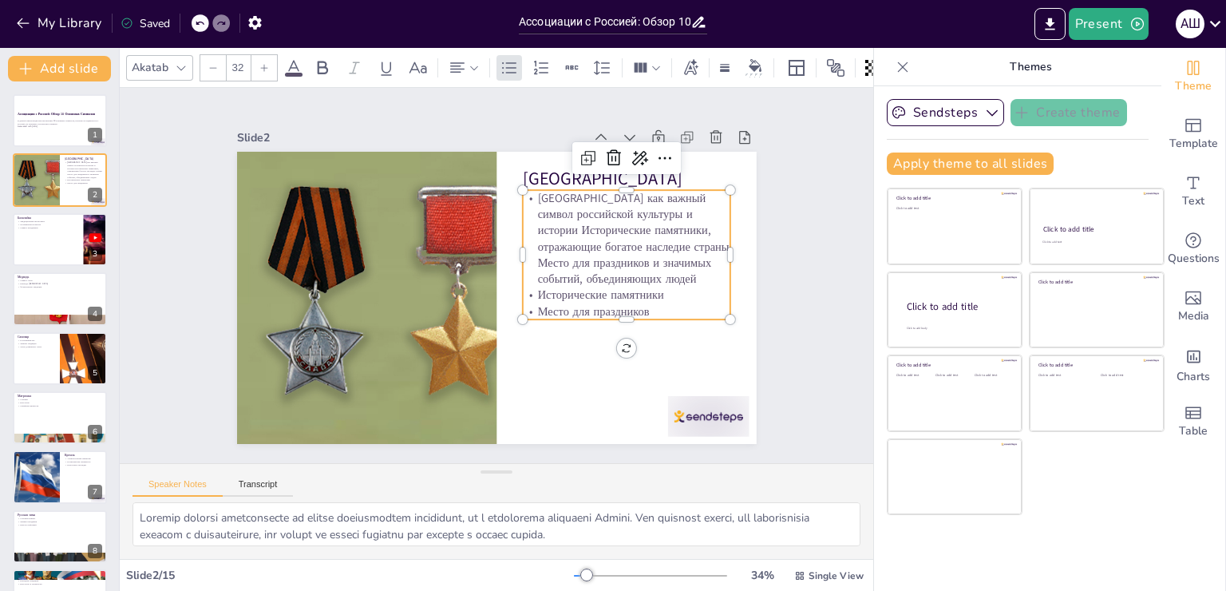
click at [630, 309] on p "Место для праздников" at bounding box center [615, 337] width 207 height 59
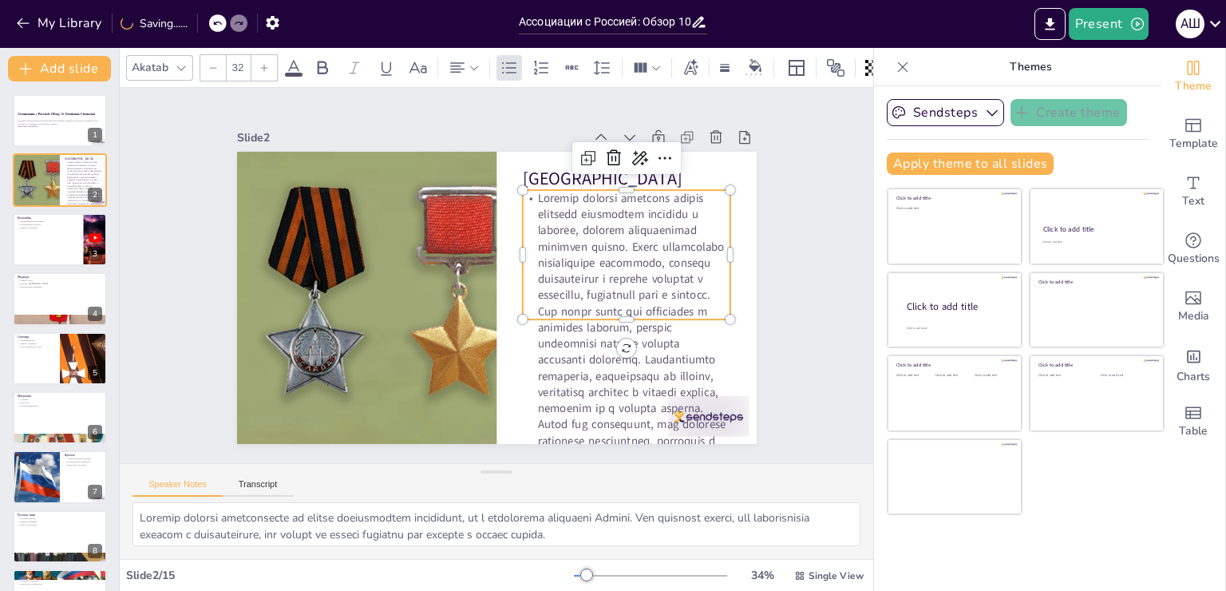
click at [594, 358] on p at bounding box center [626, 335] width 207 height 290
click at [552, 382] on p at bounding box center [626, 335] width 207 height 290
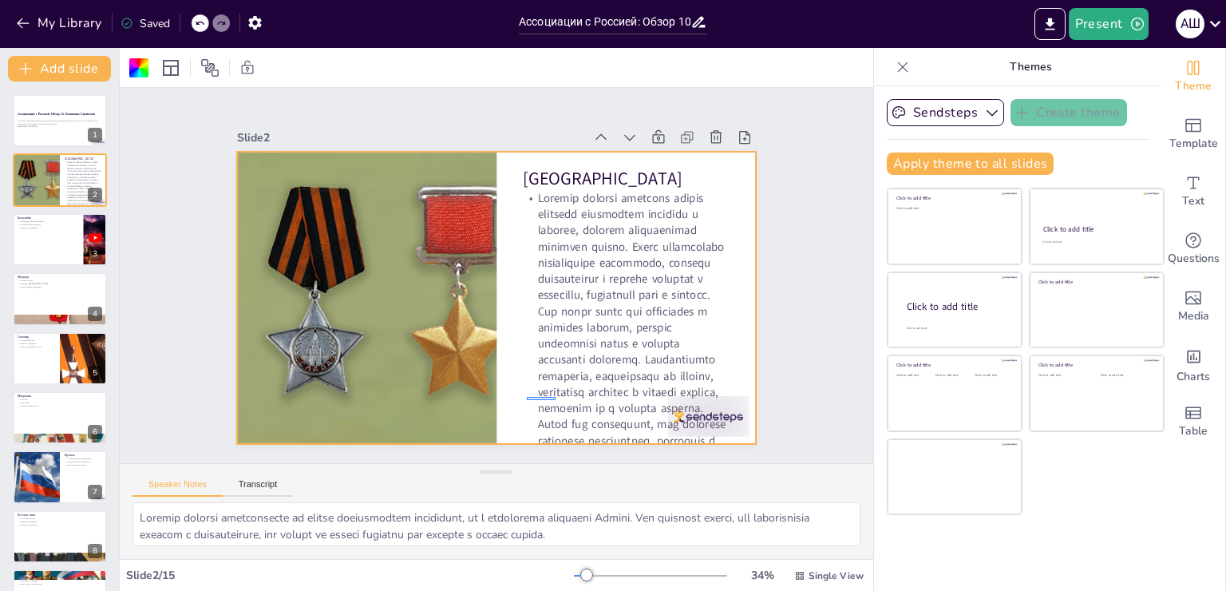
drag, startPoint x: 555, startPoint y: 400, endPoint x: 512, endPoint y: 414, distance: 45.4
click at [512, 414] on p at bounding box center [619, 348] width 237 height 311
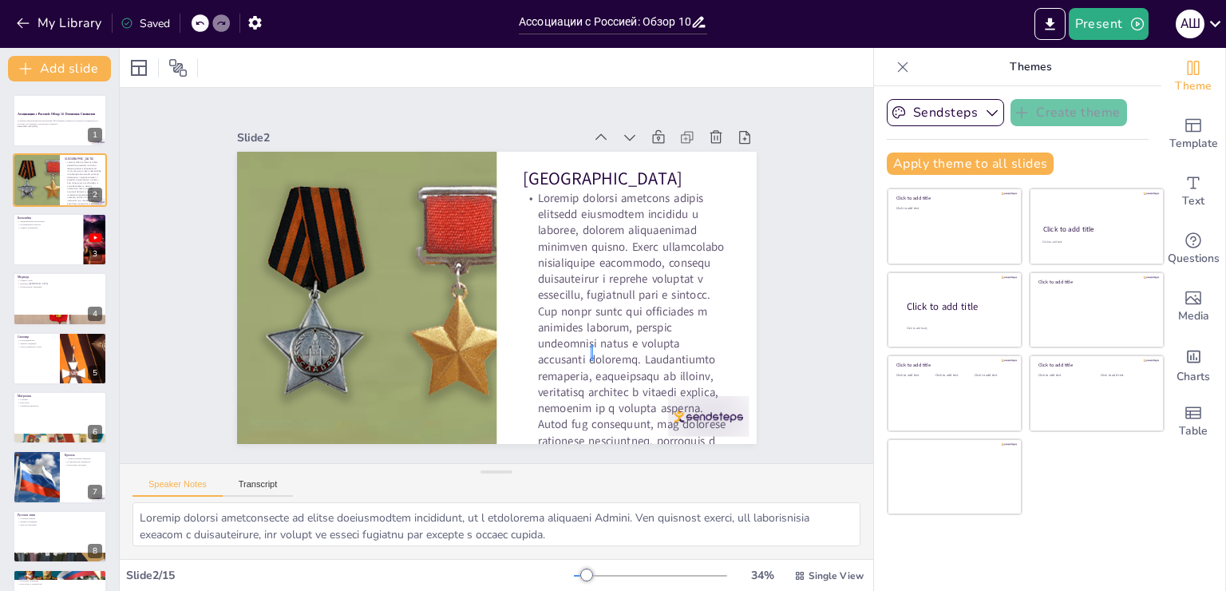
drag, startPoint x: 593, startPoint y: 361, endPoint x: 591, endPoint y: 342, distance: 18.5
click at [598, 386] on p at bounding box center [618, 348] width 237 height 311
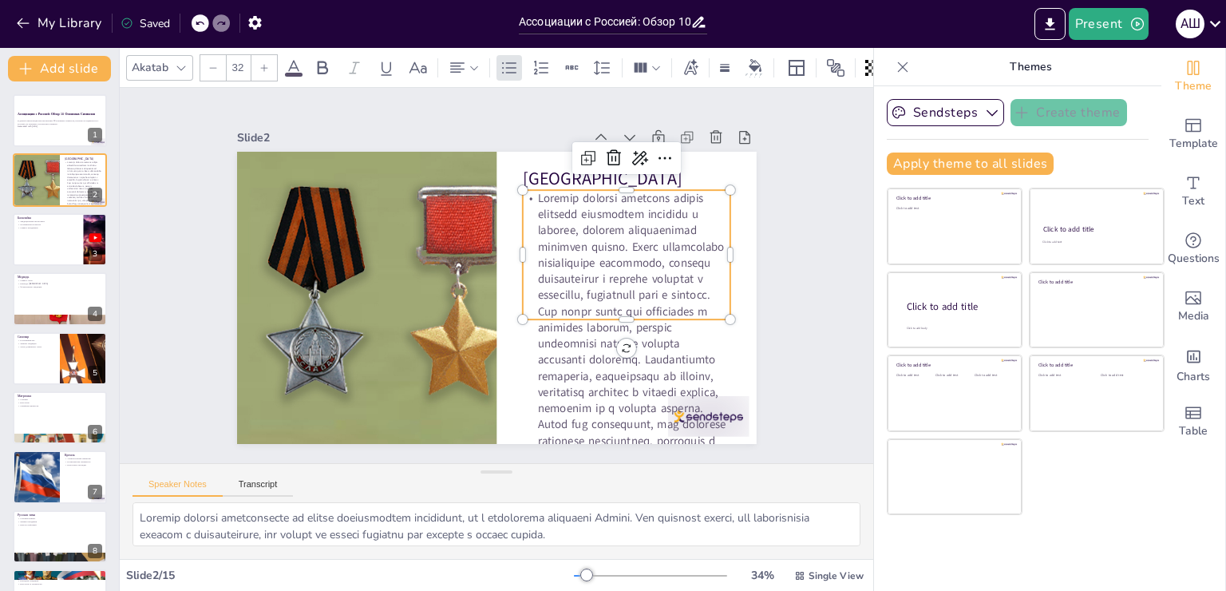
click at [612, 431] on p at bounding box center [618, 348] width 237 height 311
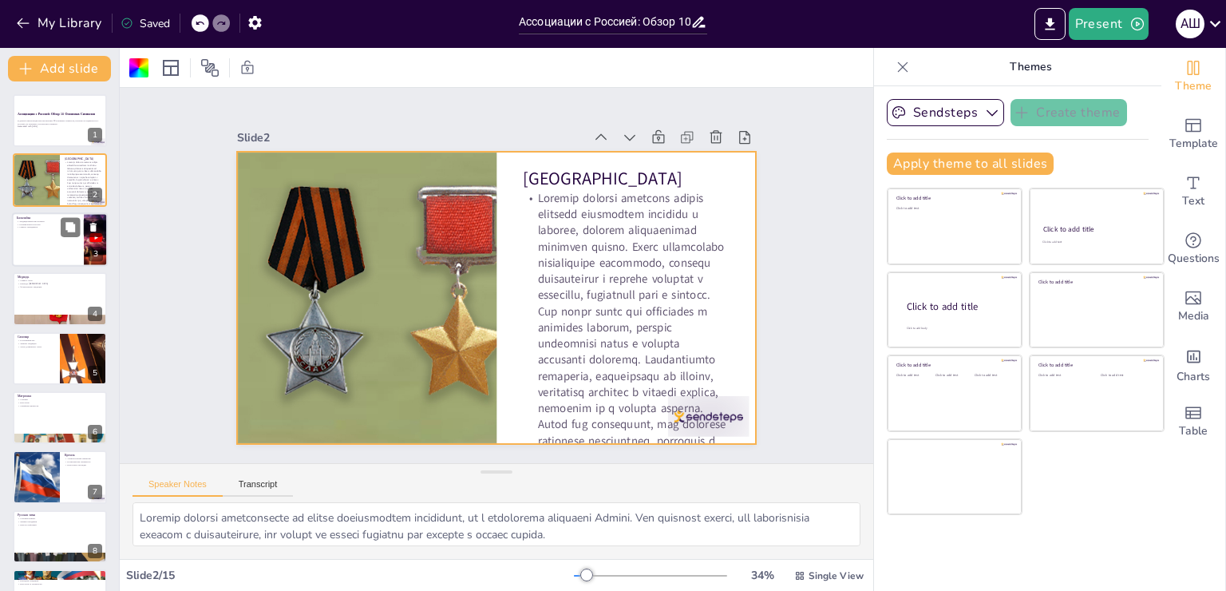
click at [48, 235] on div at bounding box center [60, 239] width 96 height 54
type textarea "Балалайка является одним из самых известных русских музыкальных инструментов, о…"
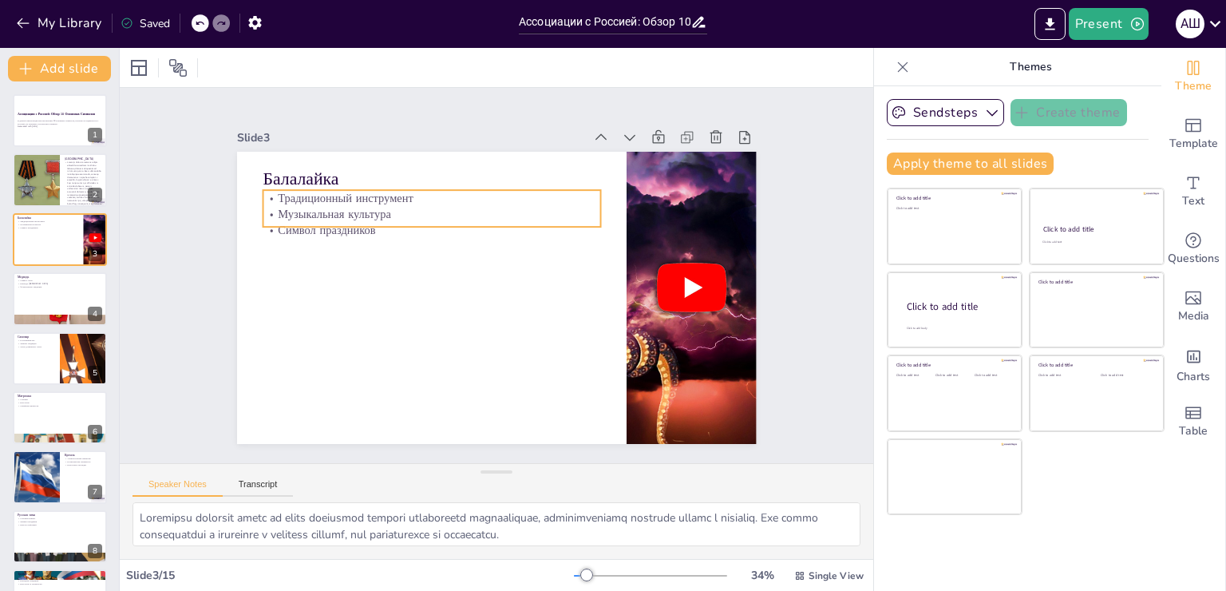
click at [286, 200] on p "Музыкальная культура" at bounding box center [439, 207] width 338 height 51
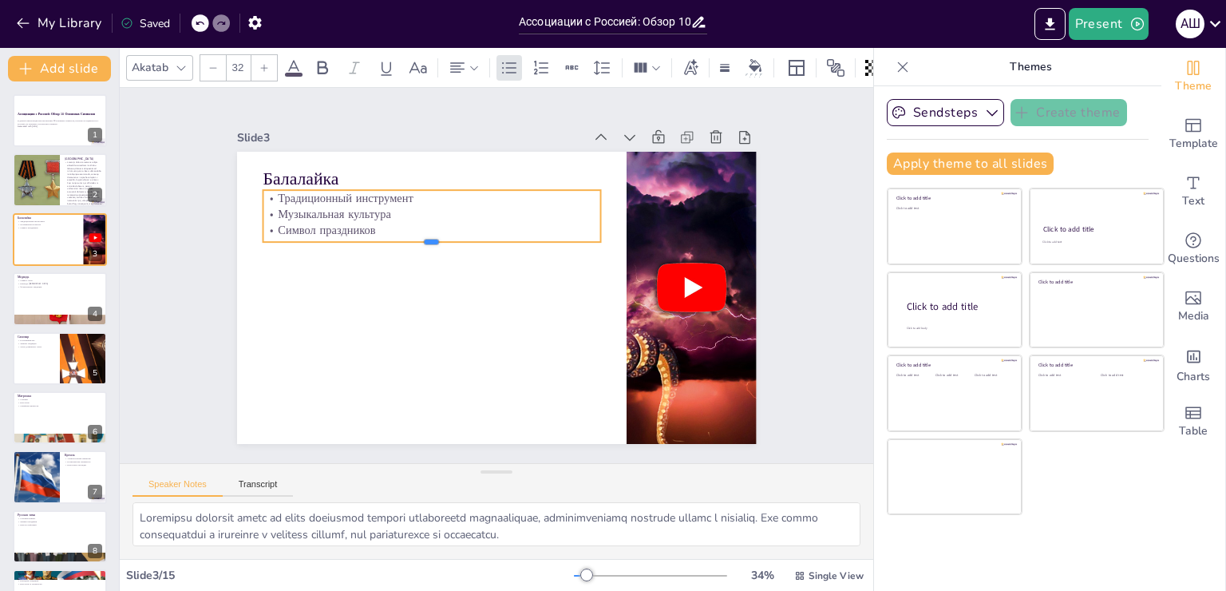
drag, startPoint x: 415, startPoint y: 221, endPoint x: 412, endPoint y: 236, distance: 15.5
click at [412, 236] on div at bounding box center [448, 224] width 314 height 149
click at [443, 139] on div at bounding box center [457, 153] width 28 height 28
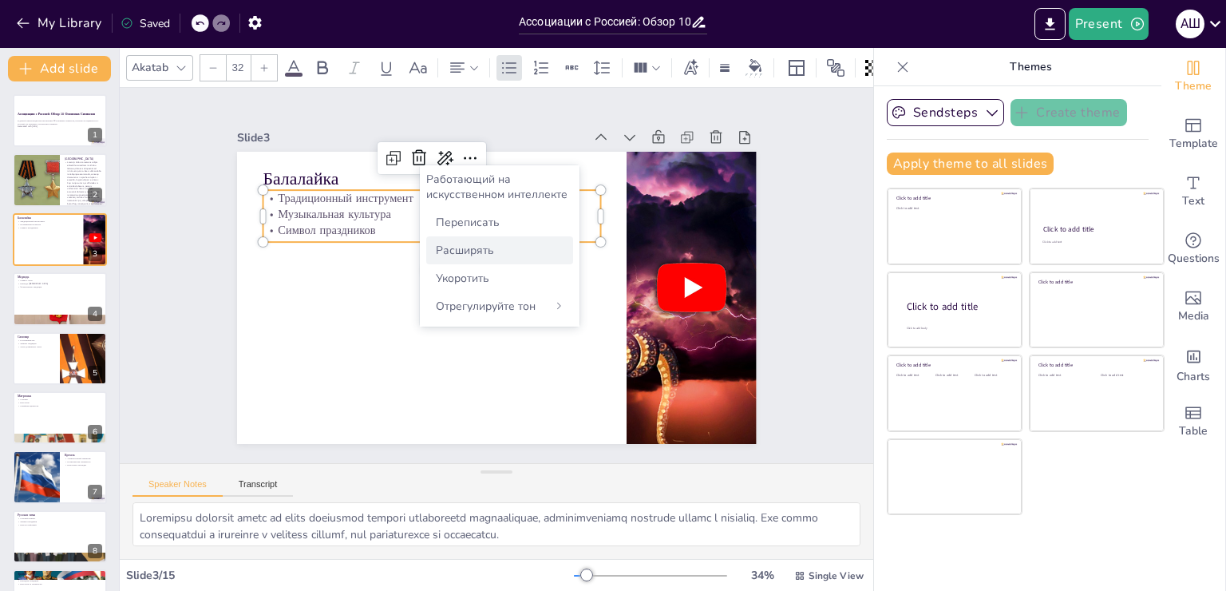
click at [470, 239] on div "Расширять" at bounding box center [499, 250] width 147 height 28
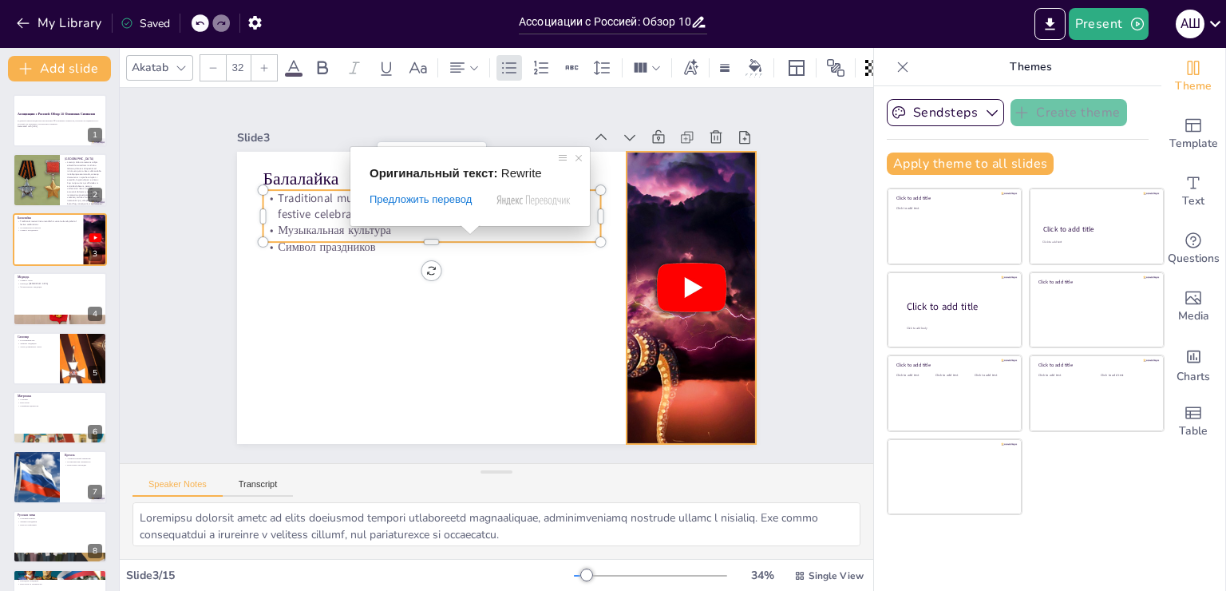
click at [662, 288] on div at bounding box center [687, 317] width 569 height 347
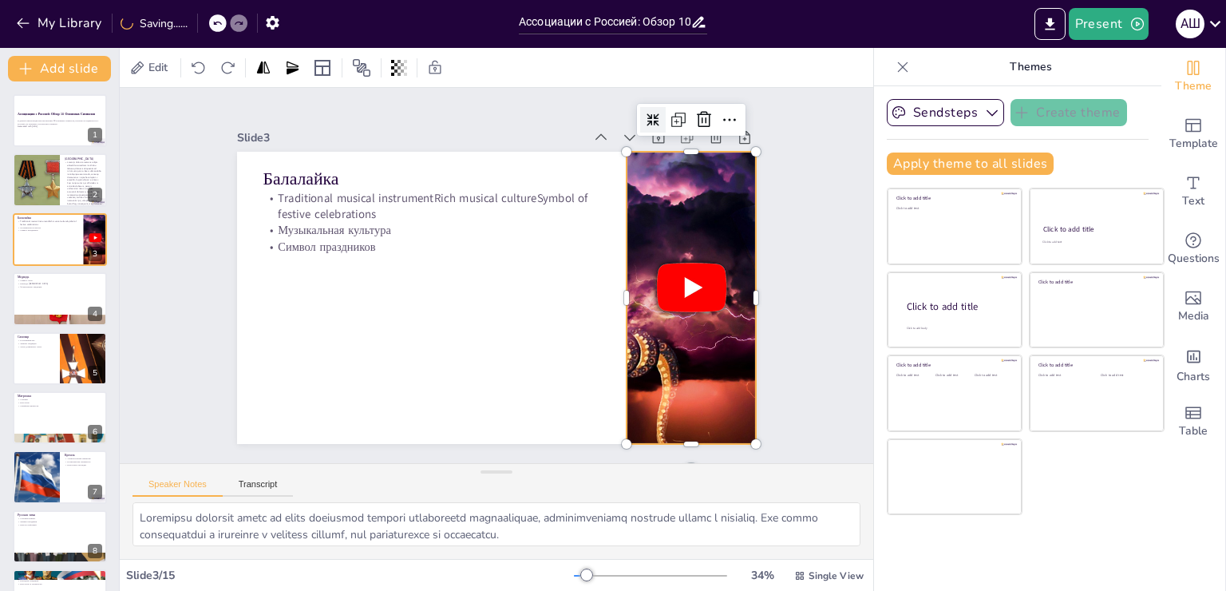
click at [666, 140] on div at bounding box center [681, 155] width 30 height 30
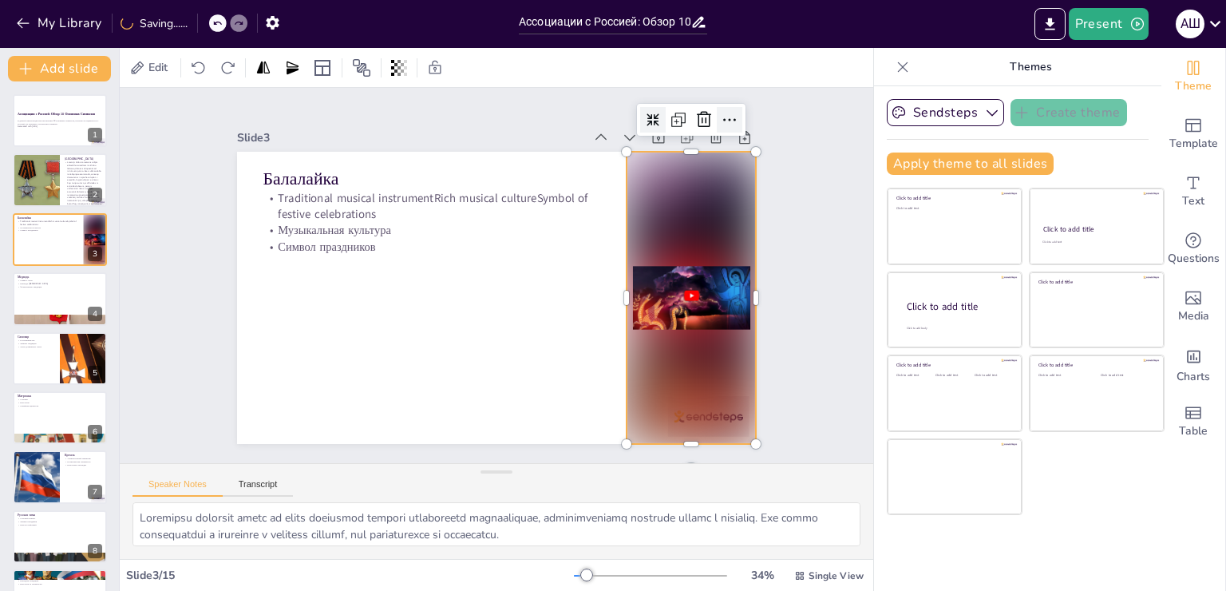
click at [720, 110] on icon at bounding box center [729, 119] width 19 height 19
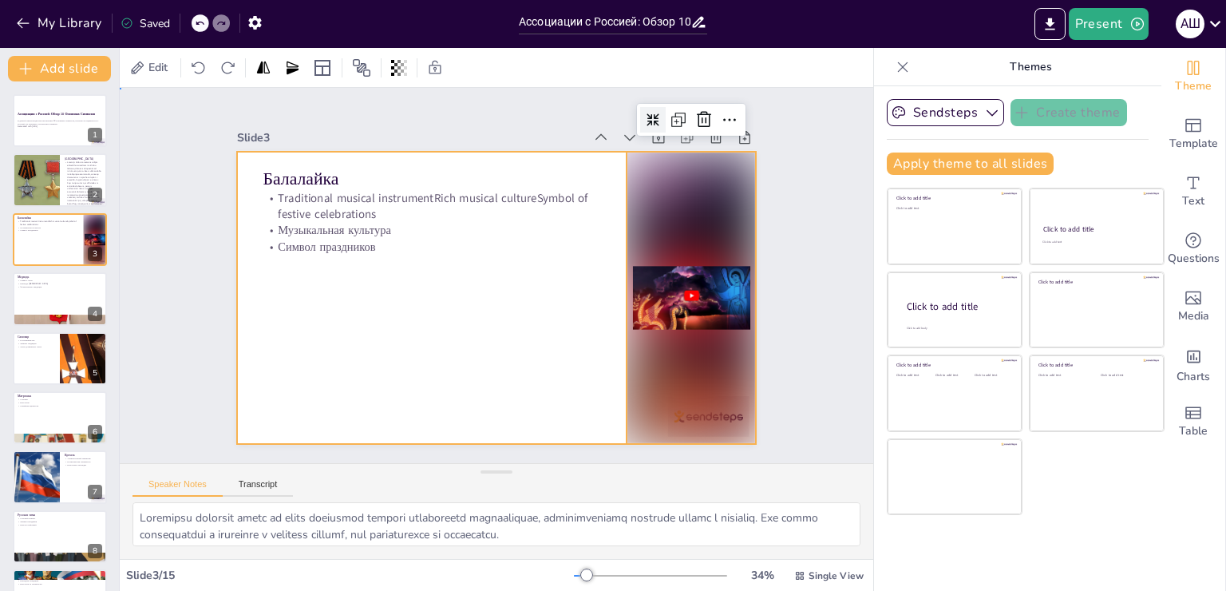
click at [520, 282] on div at bounding box center [497, 298] width 520 height 292
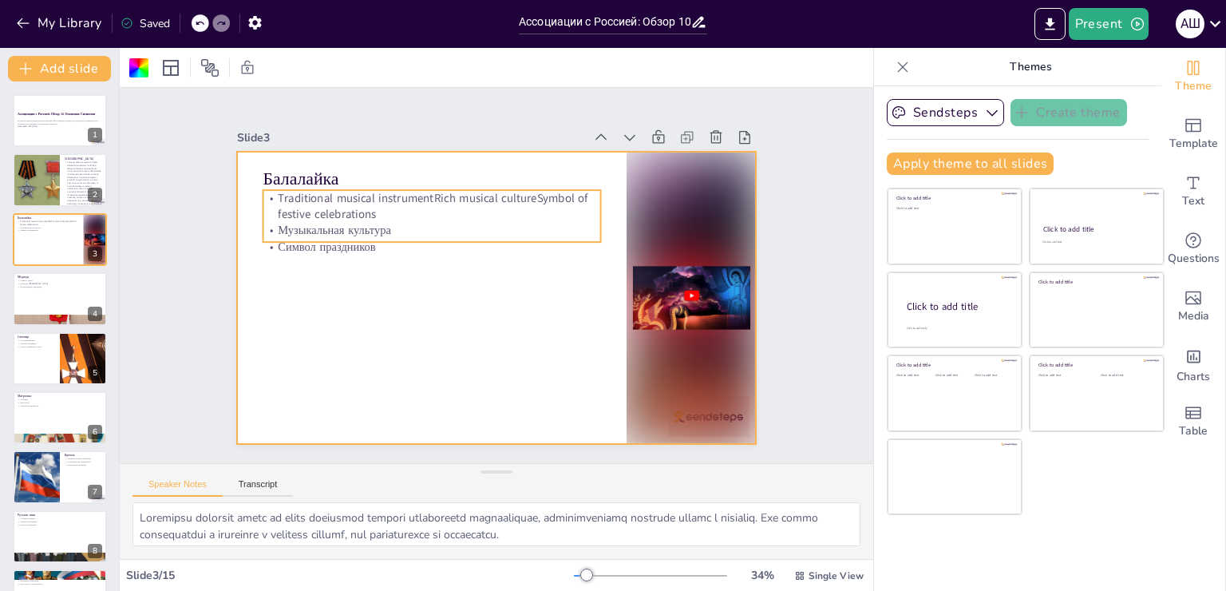
click at [341, 246] on p "Символ праздников" at bounding box center [432, 247] width 338 height 16
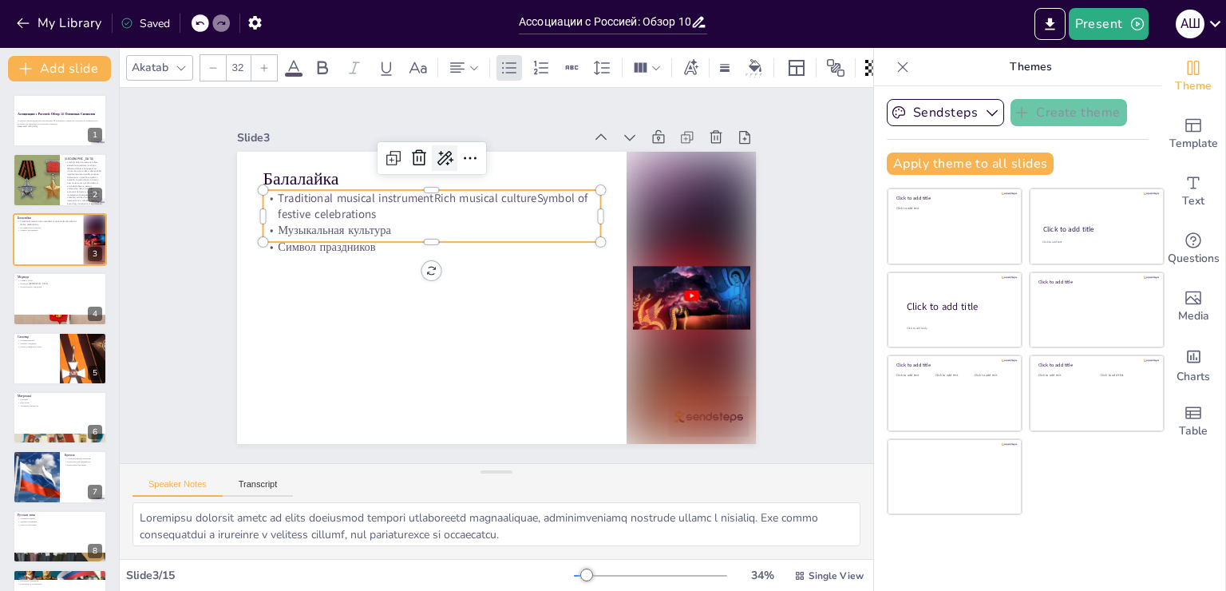
click at [435, 148] on icon at bounding box center [444, 157] width 19 height 19
click at [456, 245] on ya-tr-span "Расширять" at bounding box center [465, 250] width 58 height 15
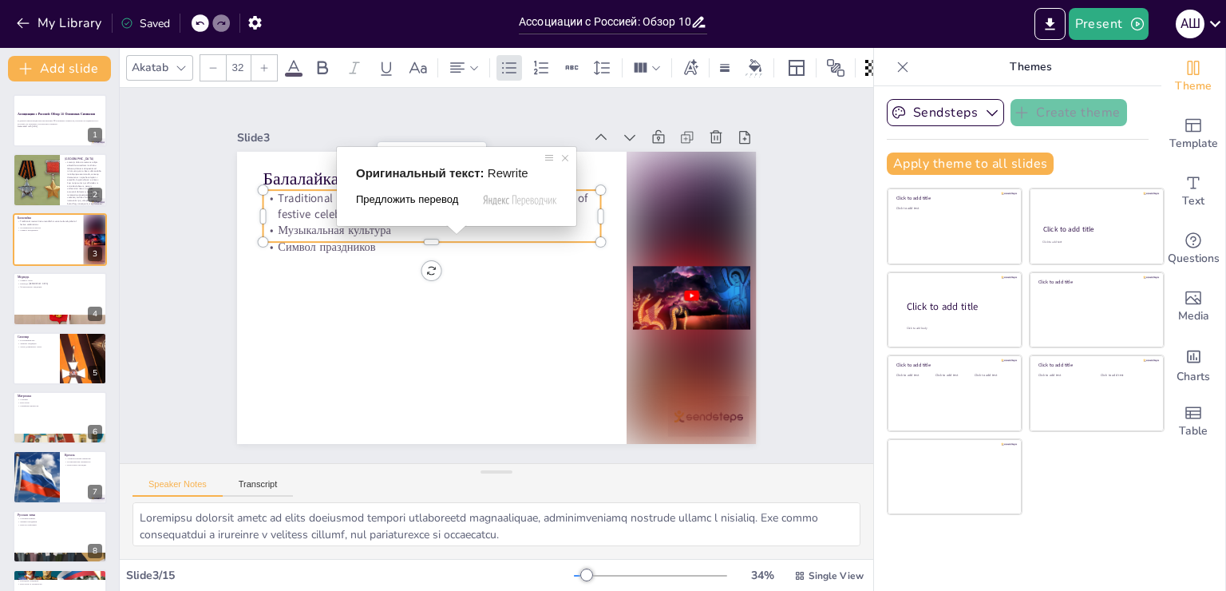
click at [428, 204] on span "Предложить перевод" at bounding box center [407, 199] width 102 height 14
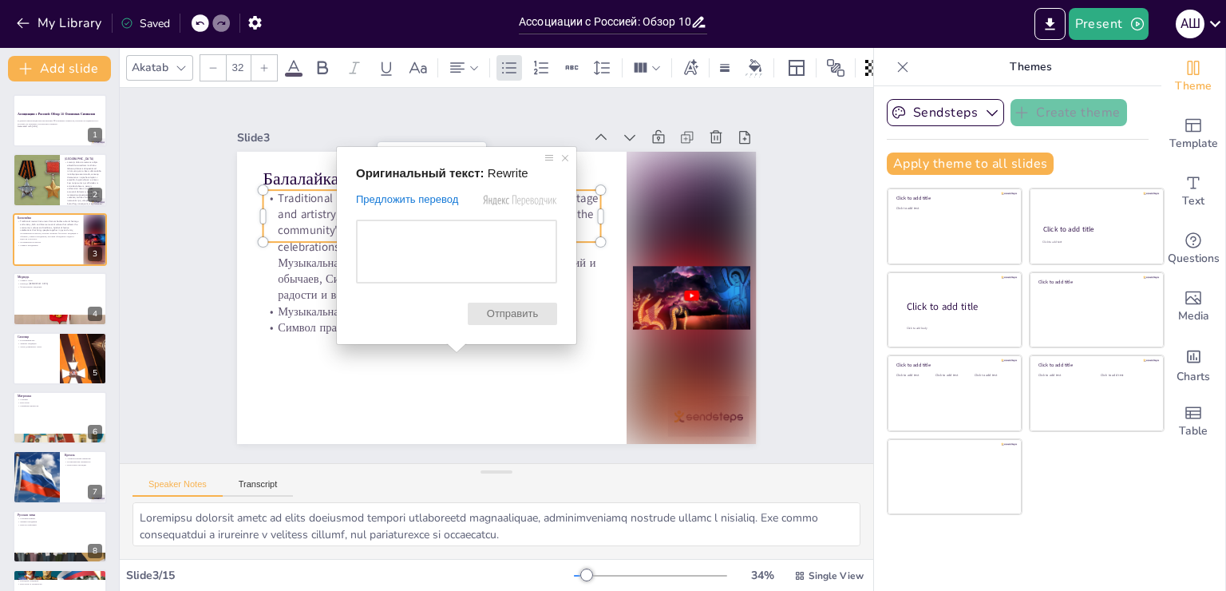
click at [509, 317] on span "Отправить" at bounding box center [512, 313] width 89 height 22
click at [512, 325] on span "Отправить" at bounding box center [512, 313] width 89 height 22
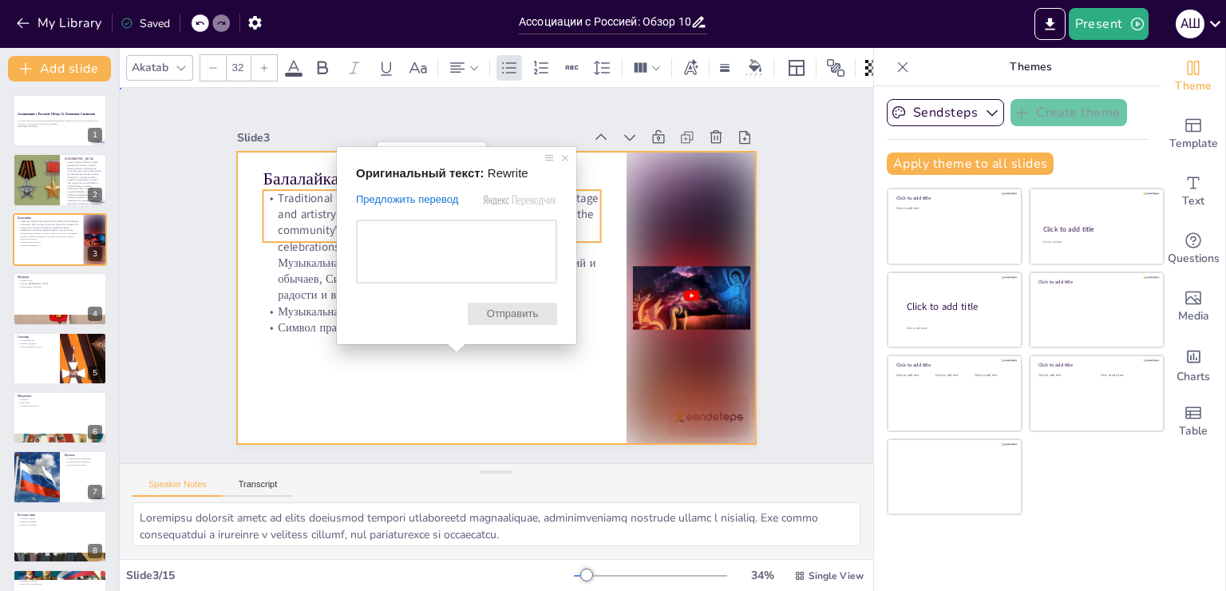
click at [533, 373] on div at bounding box center [493, 297] width 547 height 345
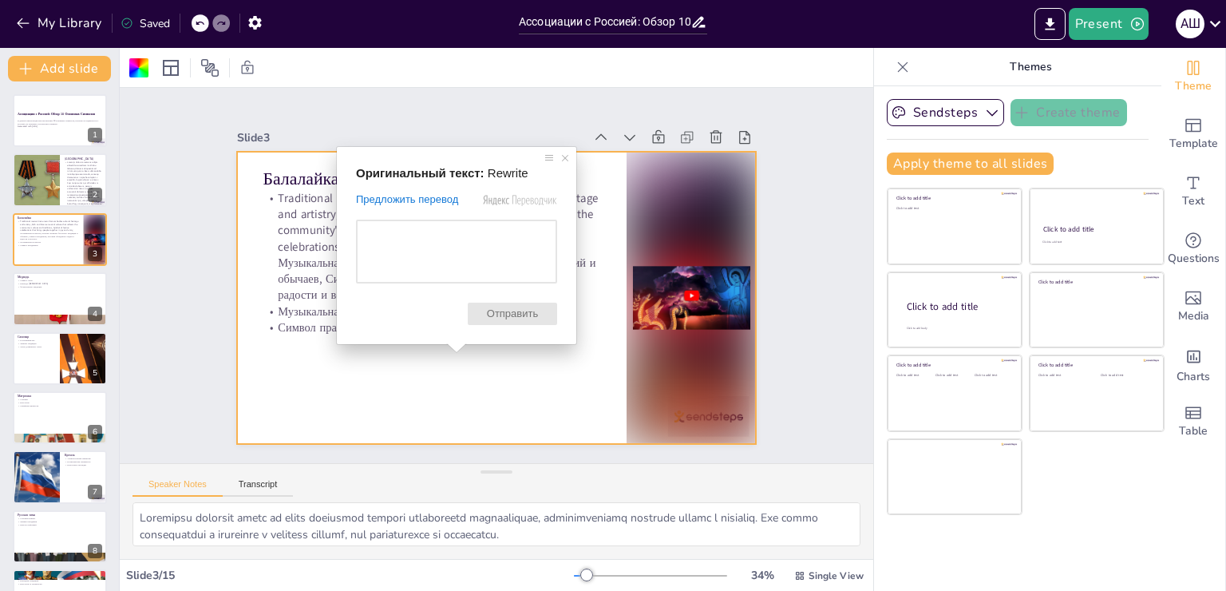
click at [547, 188] on div "Оригинальный текст: Rewrite Предложить перевод Отправить Спасибо, перевод отпра…" at bounding box center [456, 245] width 239 height 197
click at [559, 156] on span at bounding box center [565, 158] width 16 height 16
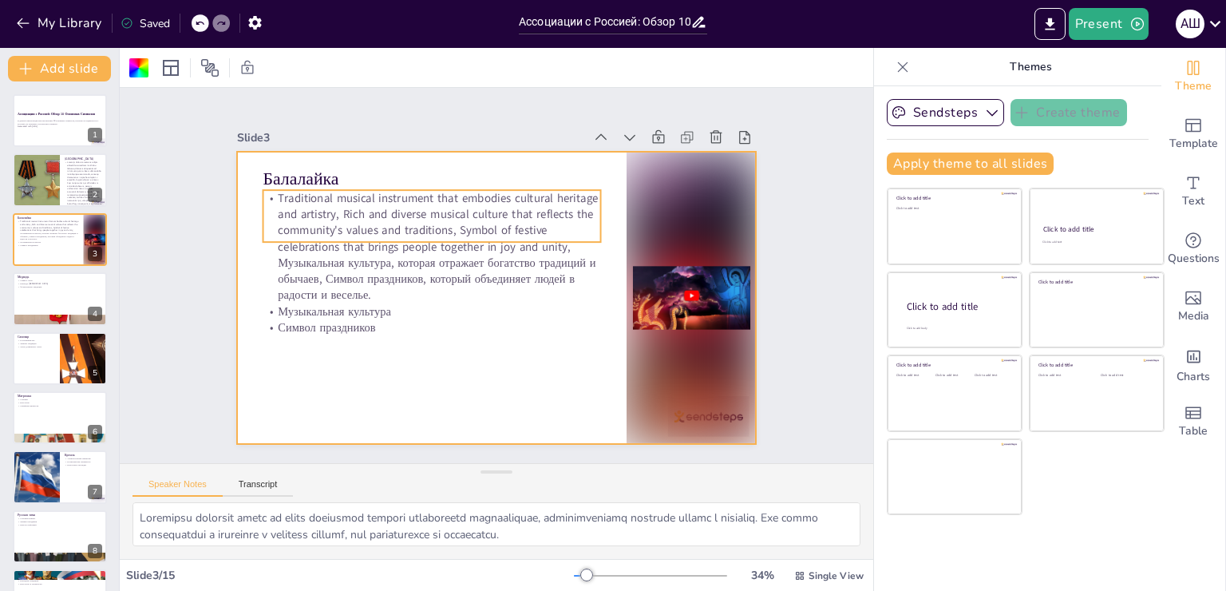
click at [277, 204] on p "Traditional musical instrument that embodies cultural heritage and artistry, Ri…" at bounding box center [439, 234] width 354 height 180
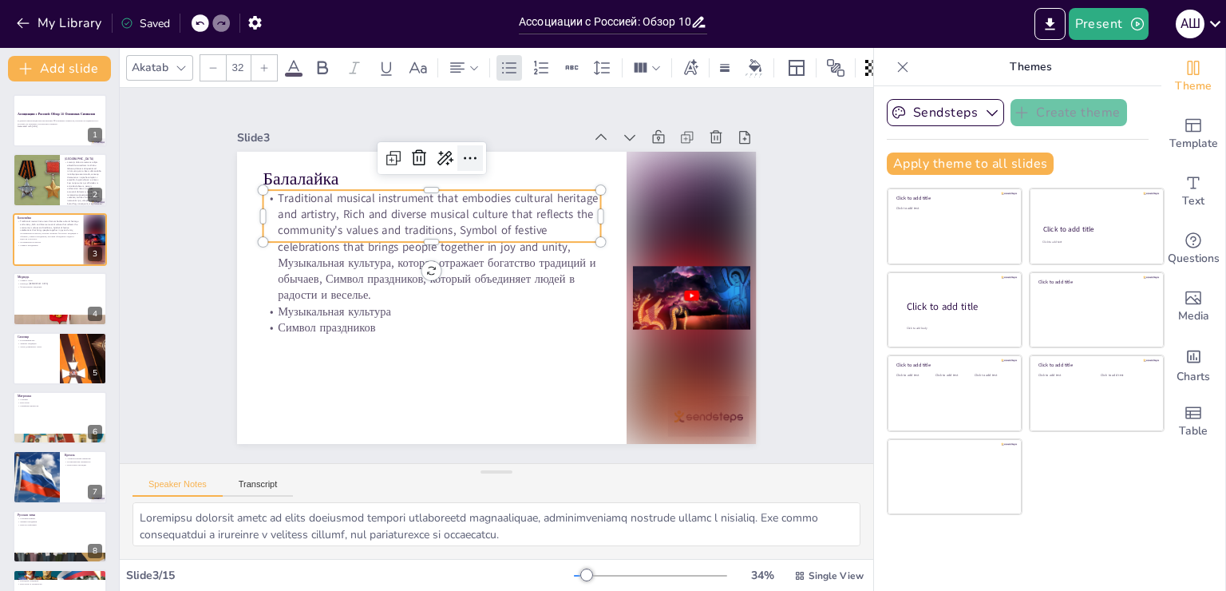
click at [480, 157] on div at bounding box center [495, 155] width 30 height 30
